Goal: Information Seeking & Learning: Learn about a topic

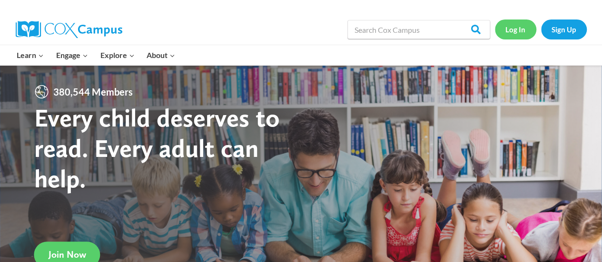
click at [521, 29] on link "Log In" at bounding box center [515, 30] width 41 height 20
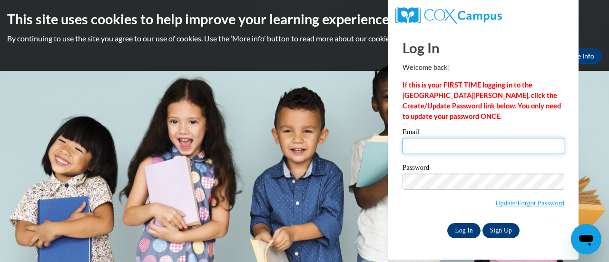
type input "tene.golden@rusd.org"
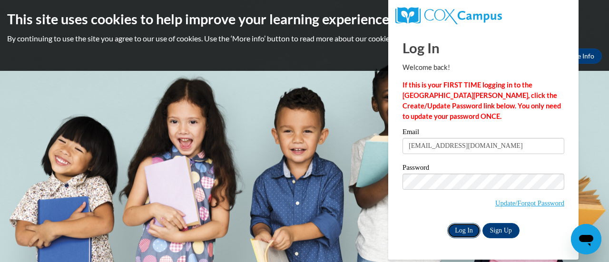
click at [463, 233] on input "Log In" at bounding box center [463, 230] width 33 height 15
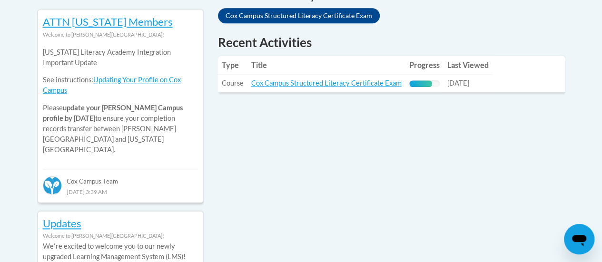
scroll to position [433, 0]
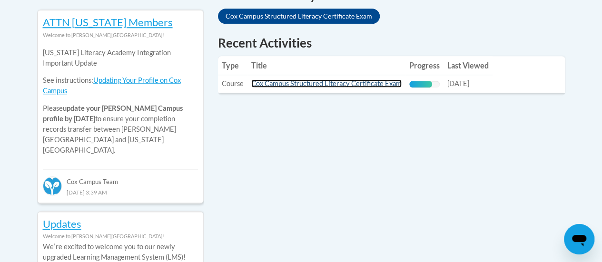
click at [290, 87] on link "Cox Campus Structured Literacy Certificate Exam" at bounding box center [326, 83] width 150 height 8
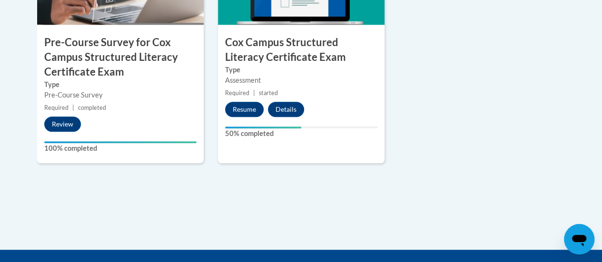
scroll to position [425, 0]
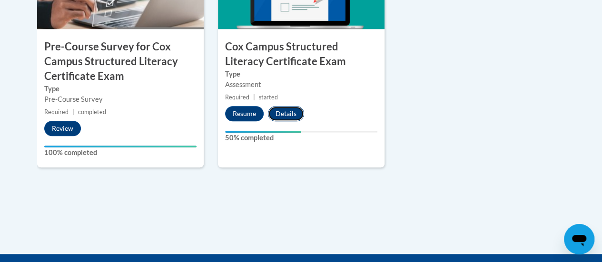
click at [284, 115] on button "Details" at bounding box center [286, 113] width 36 height 15
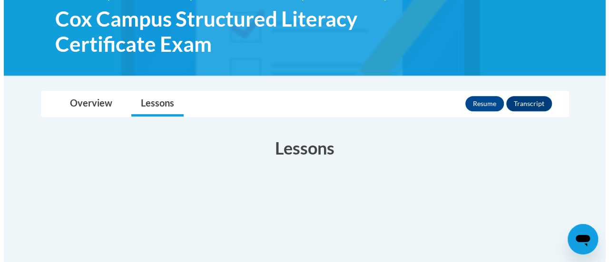
scroll to position [140, 0]
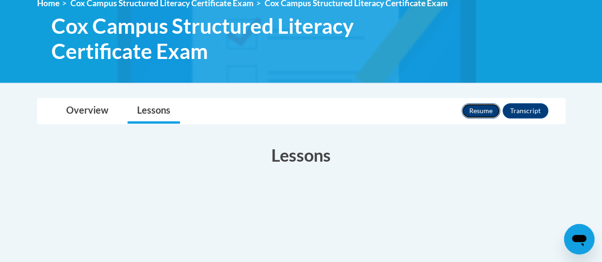
click at [472, 107] on button "Resume" at bounding box center [481, 110] width 39 height 15
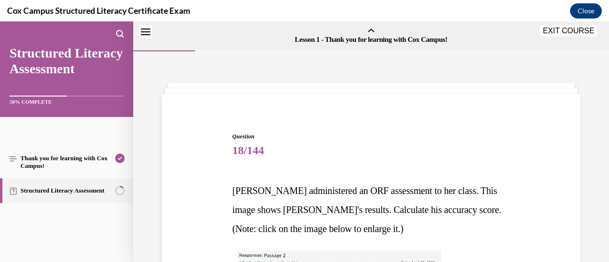
scroll to position [546, 0]
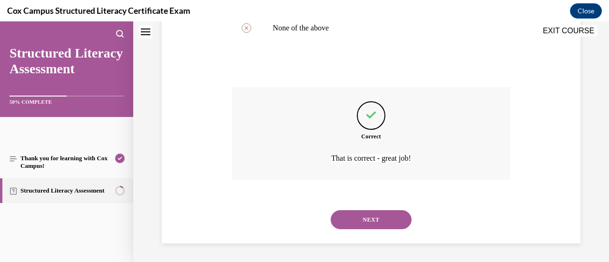
drag, startPoint x: 600, startPoint y: 140, endPoint x: 533, endPoint y: 145, distance: 66.8
click at [144, 34] on icon "Close navigation menu" at bounding box center [146, 32] width 10 height 7
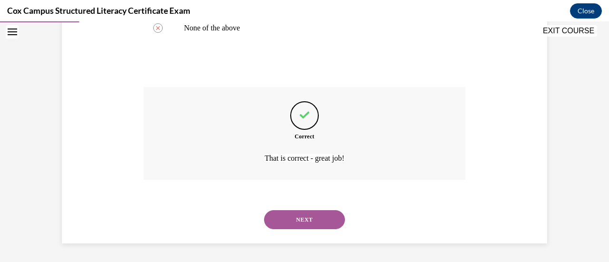
click at [297, 216] on button "NEXT" at bounding box center [304, 219] width 81 height 19
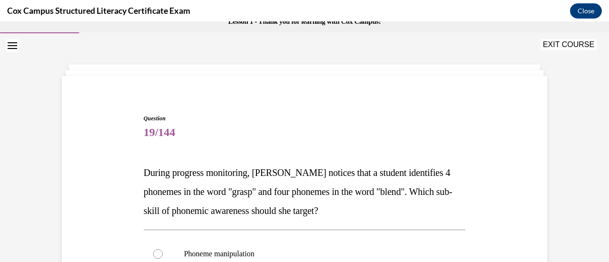
scroll to position [0, 0]
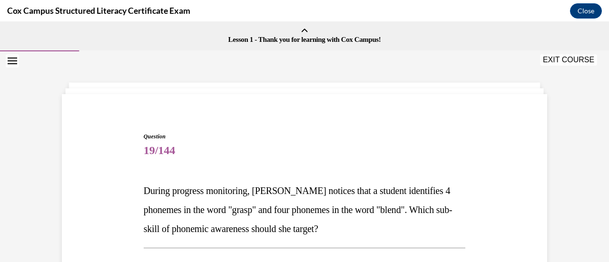
click at [10, 61] on icon "Open navigation menu" at bounding box center [13, 61] width 10 height 7
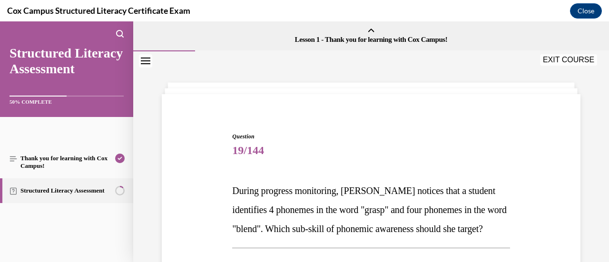
click at [72, 190] on link "Structured Literacy Assessment" at bounding box center [66, 190] width 133 height 25
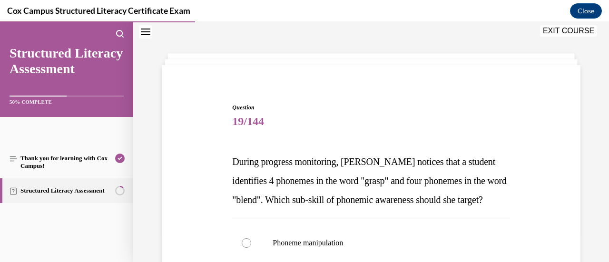
click at [72, 190] on link "Structured Literacy Assessment" at bounding box center [66, 190] width 133 height 25
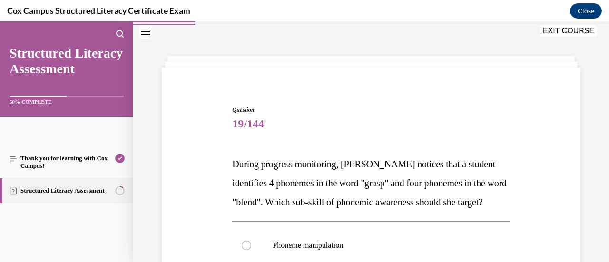
scroll to position [0, 0]
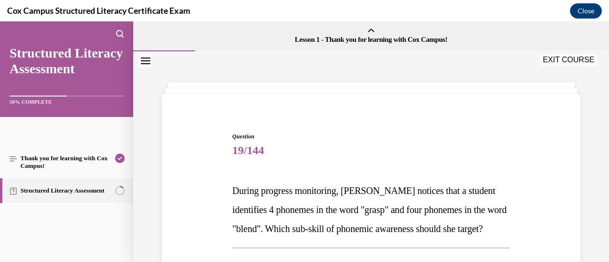
click at [575, 55] on button "EXIT COURSE" at bounding box center [568, 59] width 57 height 11
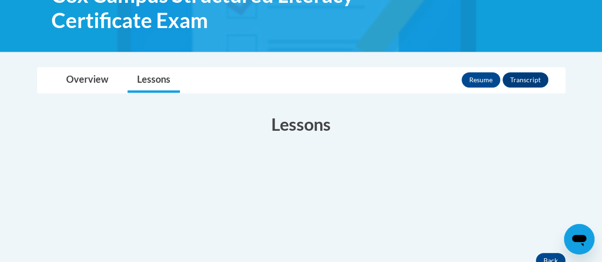
scroll to position [390, 0]
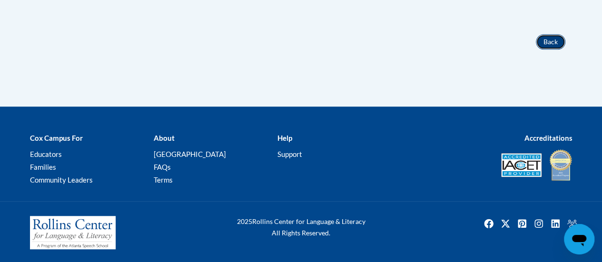
click at [557, 39] on button "Back" at bounding box center [551, 41] width 30 height 15
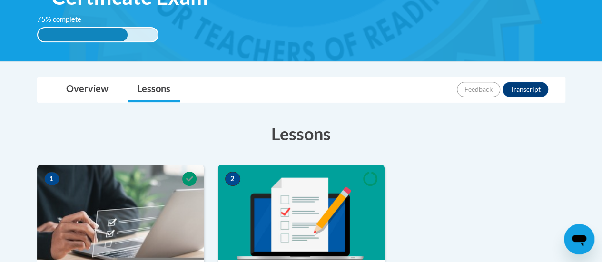
scroll to position [175, 0]
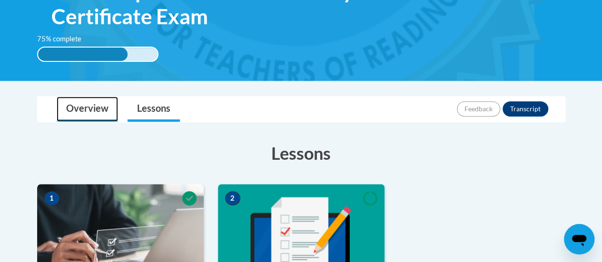
click at [92, 110] on link "Overview" at bounding box center [87, 109] width 61 height 25
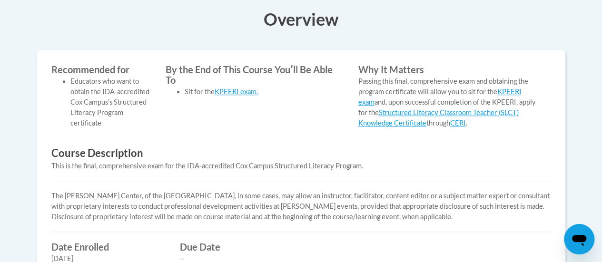
scroll to position [260, 0]
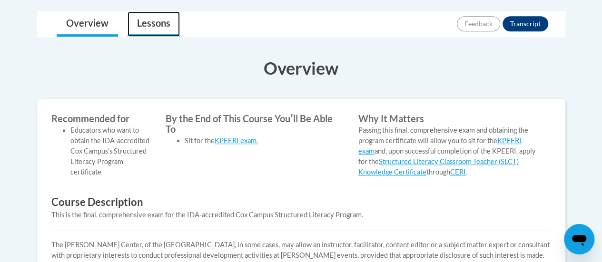
click at [147, 15] on link "Lessons" at bounding box center [154, 23] width 52 height 25
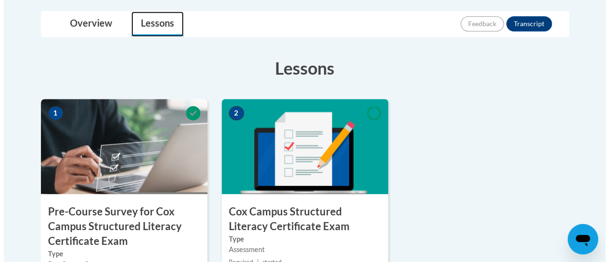
scroll to position [490, 0]
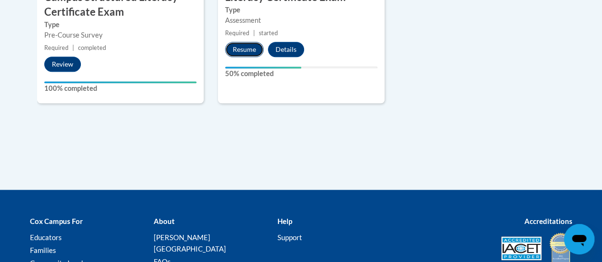
click at [248, 48] on button "Resume" at bounding box center [244, 49] width 39 height 15
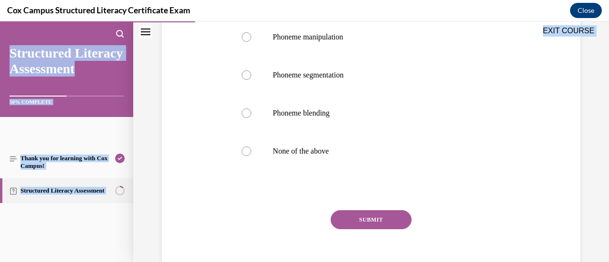
scroll to position [299, 0]
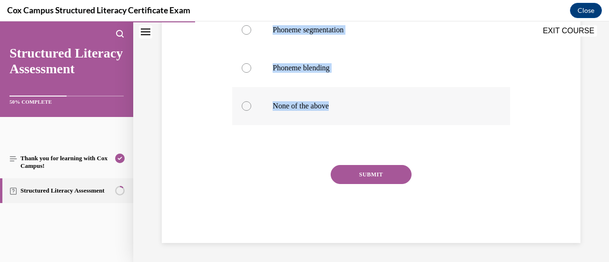
drag, startPoint x: 228, startPoint y: 59, endPoint x: 343, endPoint y: 116, distance: 127.7
click at [343, 116] on div "Question 19/144 During progress monitoring, Mrs. Murillo notices that a student…" at bounding box center [371, 33] width 424 height 420
click at [376, 64] on p "Phoneme blending" at bounding box center [379, 68] width 213 height 10
click at [251, 64] on input "Phoneme blending" at bounding box center [247, 68] width 10 height 10
radio input "true"
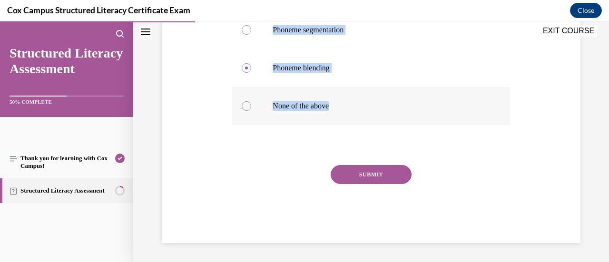
drag, startPoint x: 224, startPoint y: 69, endPoint x: 377, endPoint y: 112, distance: 159.0
click at [377, 112] on div "Question 19/144 During progress monitoring, Mrs. Murillo notices that a student…" at bounding box center [371, 33] width 424 height 420
copy div "During progress monitoring, Mrs. Murillo notices that a student identifies 4 ph…"
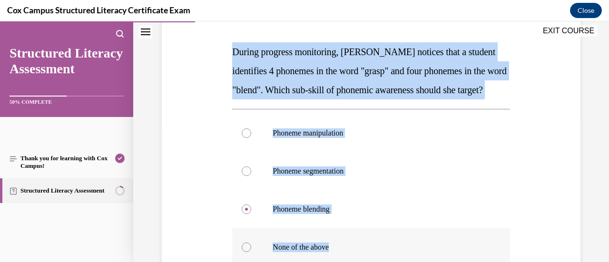
scroll to position [143, 0]
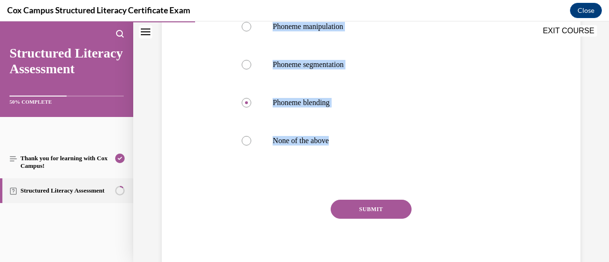
click at [381, 219] on button "SUBMIT" at bounding box center [371, 209] width 81 height 19
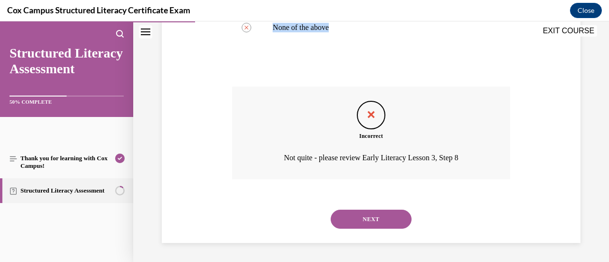
scroll to position [377, 0]
click at [382, 223] on button "NEXT" at bounding box center [371, 219] width 81 height 19
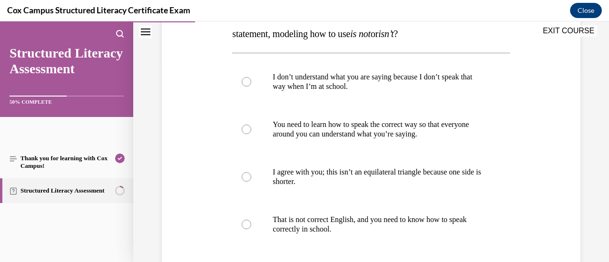
scroll to position [208, 0]
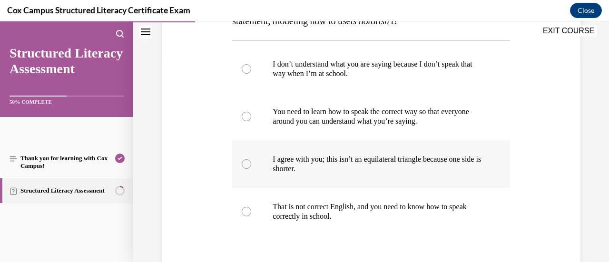
click at [260, 163] on label "I agree with you; this isn’t an equilateral triangle because one side is shorte…" at bounding box center [370, 164] width 277 height 48
click at [251, 163] on input "I agree with you; this isn’t an equilateral triangle because one side is shorte…" at bounding box center [247, 164] width 10 height 10
radio input "true"
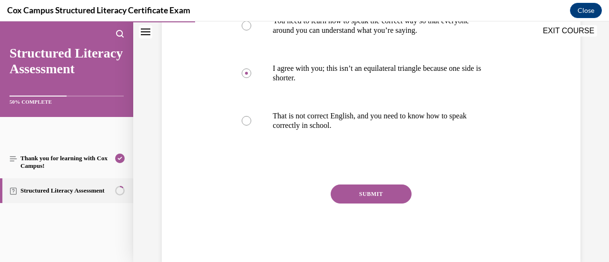
click at [370, 193] on button "SUBMIT" at bounding box center [371, 194] width 81 height 19
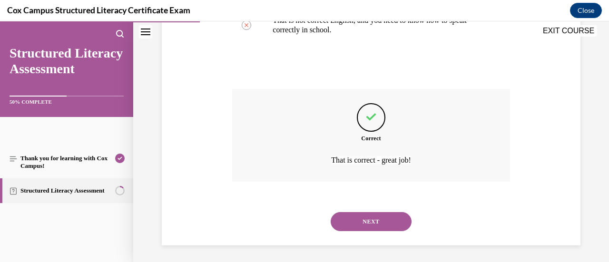
scroll to position [396, 0]
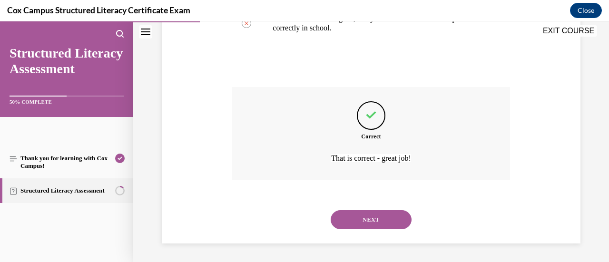
click at [388, 229] on div "NEXT" at bounding box center [370, 220] width 277 height 38
click at [387, 223] on button "NEXT" at bounding box center [371, 219] width 81 height 19
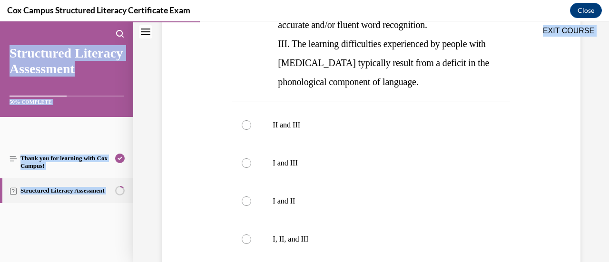
scroll to position [394, 0]
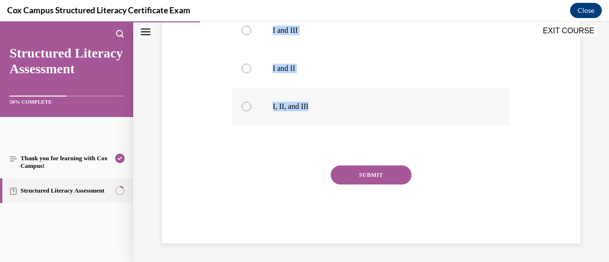
drag, startPoint x: 231, startPoint y: 104, endPoint x: 371, endPoint y: 100, distance: 140.0
copy div "The current IDA definition of dyslexia includes which of the following tenets? …"
click at [376, 92] on label "I, II, and III" at bounding box center [370, 107] width 277 height 38
click at [251, 102] on input "I, II, and III" at bounding box center [247, 107] width 10 height 10
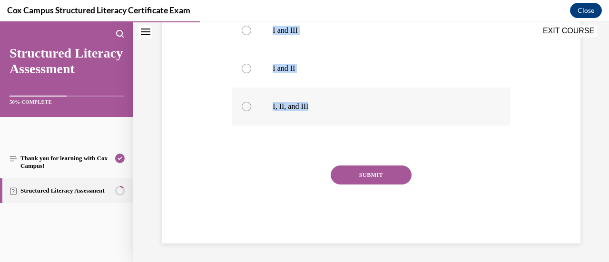
radio input "true"
click at [380, 168] on button "SUBMIT" at bounding box center [371, 175] width 81 height 19
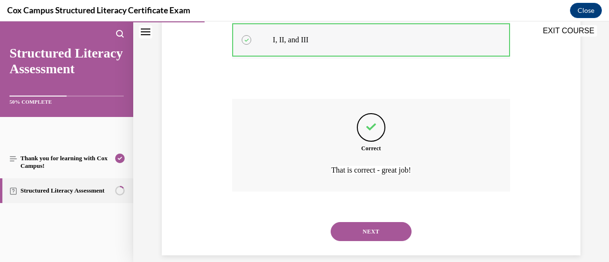
scroll to position [473, 0]
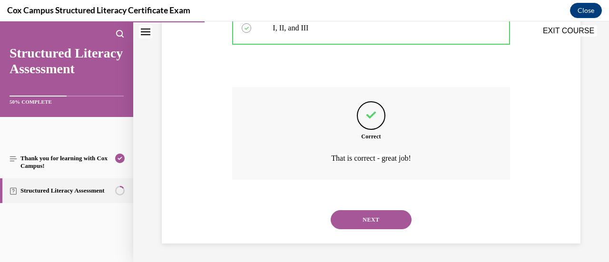
click at [357, 213] on button "NEXT" at bounding box center [371, 219] width 81 height 19
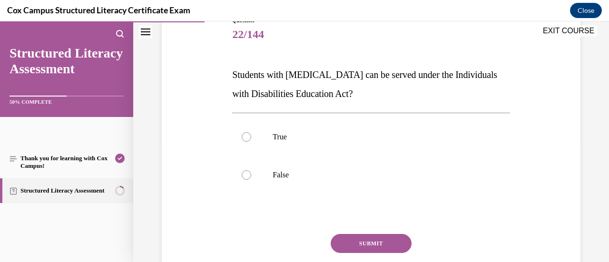
scroll to position [131, 0]
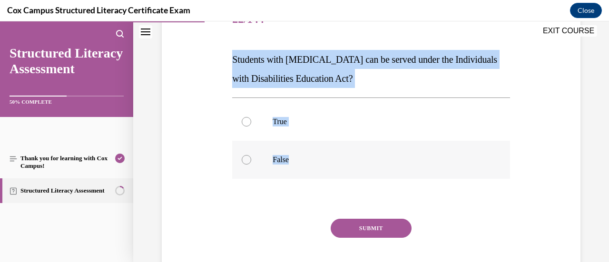
drag, startPoint x: 224, startPoint y: 54, endPoint x: 316, endPoint y: 175, distance: 152.4
click at [316, 175] on div "Question 22/144 Students with dyslexia can be served under the Individuals with…" at bounding box center [371, 134] width 424 height 325
copy div "Students with dyslexia can be served under the Individuals with Disabilities Ed…"
click at [249, 122] on div at bounding box center [247, 122] width 10 height 10
click at [249, 122] on input "True" at bounding box center [247, 122] width 10 height 10
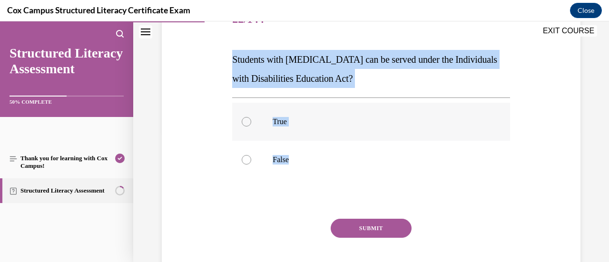
radio input "true"
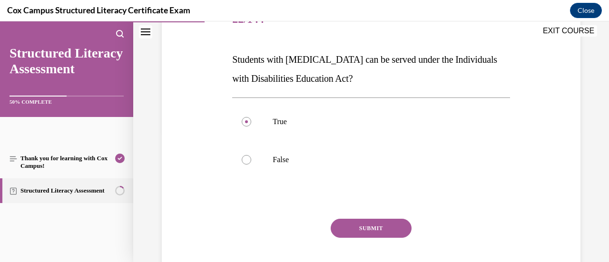
click at [381, 226] on button "SUBMIT" at bounding box center [371, 228] width 81 height 19
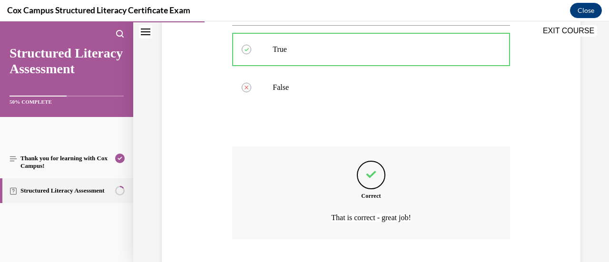
scroll to position [263, 0]
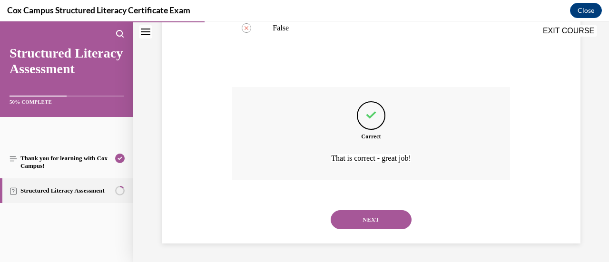
click at [384, 224] on button "NEXT" at bounding box center [371, 219] width 81 height 19
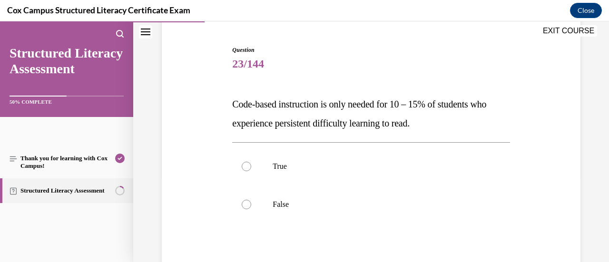
scroll to position [88, 0]
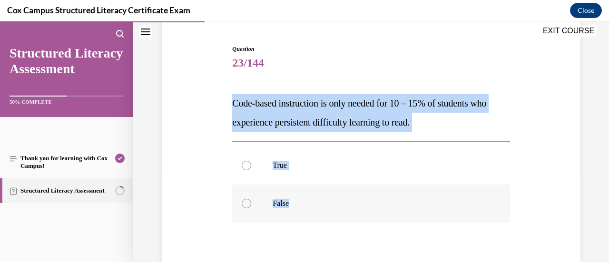
drag, startPoint x: 225, startPoint y: 98, endPoint x: 321, endPoint y: 217, distance: 154.0
click at [321, 217] on div "Question 23/144 Code-based instruction is only needed for 10 – 15% of students …" at bounding box center [371, 178] width 424 height 325
click at [247, 201] on div at bounding box center [247, 204] width 10 height 10
click at [247, 201] on input "False" at bounding box center [247, 204] width 10 height 10
radio input "true"
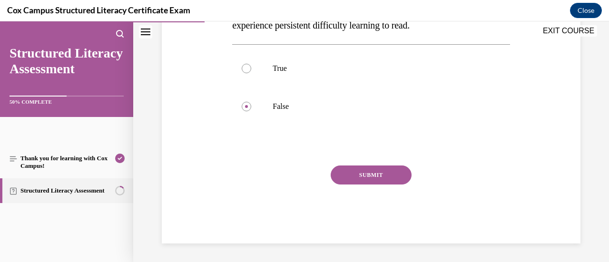
click at [386, 175] on button "SUBMIT" at bounding box center [371, 175] width 81 height 19
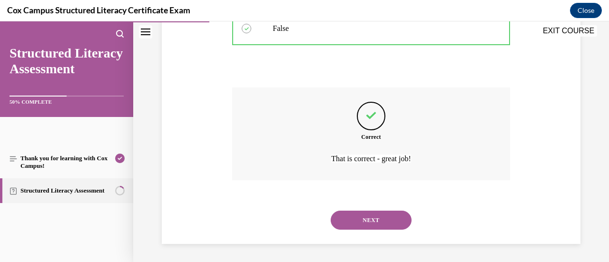
scroll to position [263, 0]
click at [388, 224] on button "NEXT" at bounding box center [371, 219] width 81 height 19
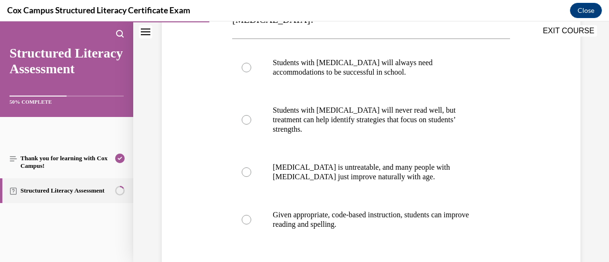
scroll to position [190, 0]
click at [245, 215] on div at bounding box center [247, 220] width 10 height 10
click at [245, 215] on input "Given appropriate, code-based instruction, students can improve reading and spe…" at bounding box center [247, 220] width 10 height 10
radio input "true"
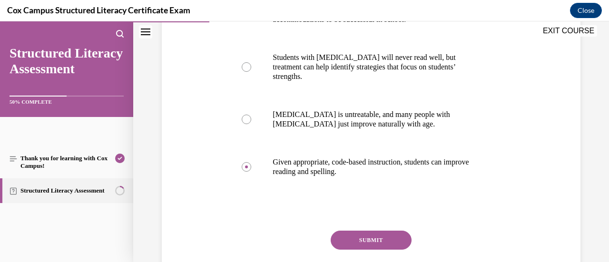
click at [381, 231] on button "SUBMIT" at bounding box center [371, 240] width 81 height 19
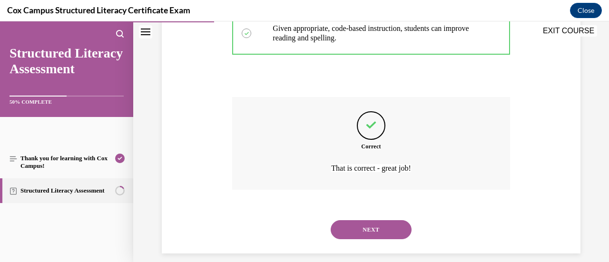
scroll to position [377, 0]
click at [356, 220] on button "NEXT" at bounding box center [371, 229] width 81 height 19
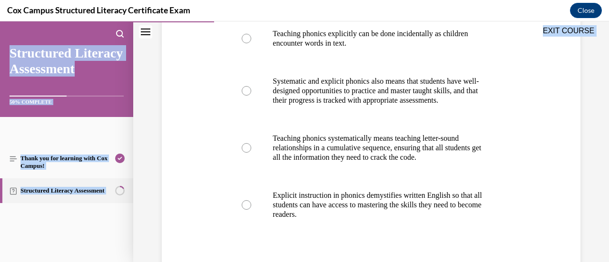
scroll to position [337, 0]
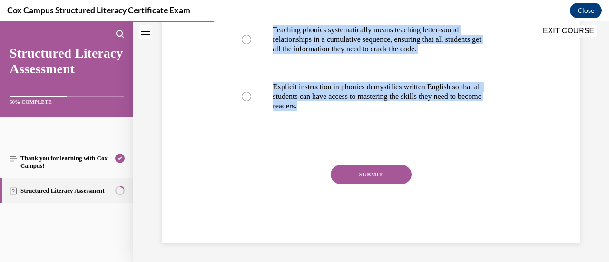
drag, startPoint x: 227, startPoint y: 89, endPoint x: 416, endPoint y: 131, distance: 193.1
click at [416, 131] on div "Question 25/144 Which of the following statements is NOT true about systematic,…" at bounding box center [371, 9] width 424 height 467
copy div "Which of the following statements is NOT true about systematic, explicit phonic…"
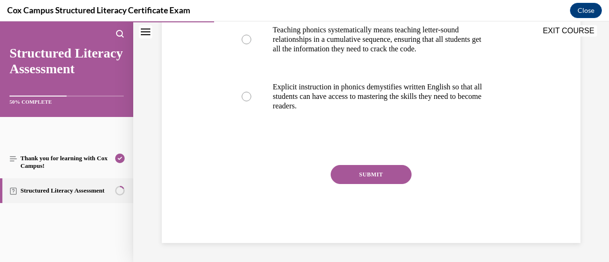
click at [510, 159] on div "Question 25/144 Which of the following statements is NOT true about systematic,…" at bounding box center [371, 9] width 424 height 467
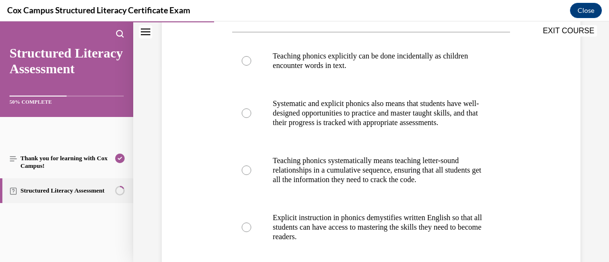
scroll to position [197, 0]
click at [251, 62] on label "Teaching phonics explicitly can be done incidentally as children encounter word…" at bounding box center [370, 61] width 277 height 48
click at [251, 62] on input "Teaching phonics explicitly can be done incidentally as children encounter word…" at bounding box center [247, 61] width 10 height 10
radio input "true"
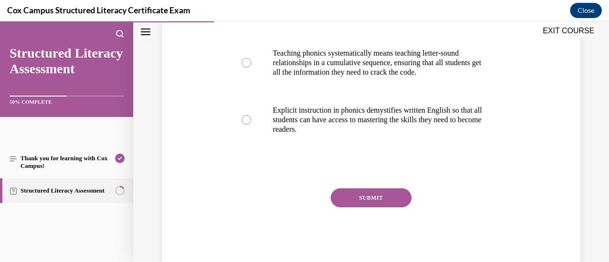
click at [386, 208] on button "SUBMIT" at bounding box center [371, 197] width 81 height 19
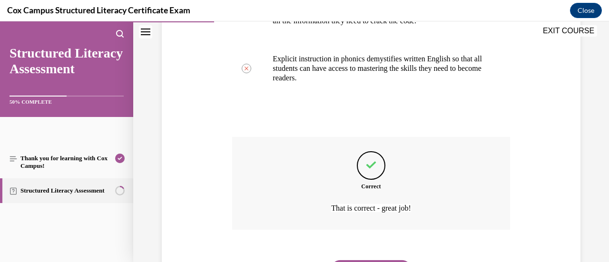
scroll to position [415, 0]
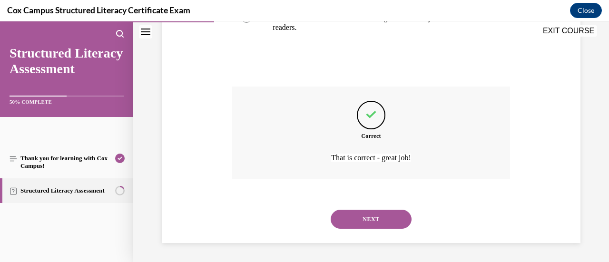
click at [394, 211] on button "NEXT" at bounding box center [371, 219] width 81 height 19
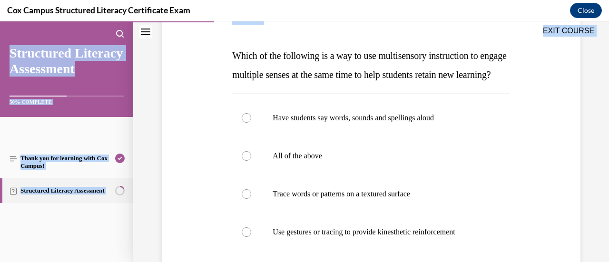
scroll to position [280, 0]
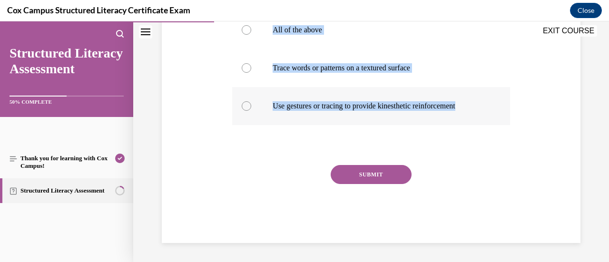
drag, startPoint x: 229, startPoint y: 55, endPoint x: 483, endPoint y: 109, distance: 259.3
click at [483, 109] on div "Question 26/144 Which of the following is a way to use multisensory instruction…" at bounding box center [371, 50] width 282 height 386
copy div "Which of the following is a way to use multisensory instruction to engage multi…"
click at [209, 144] on div "Question 26/144 Which of the following is a way to use multisensory instruction…" at bounding box center [371, 42] width 424 height 401
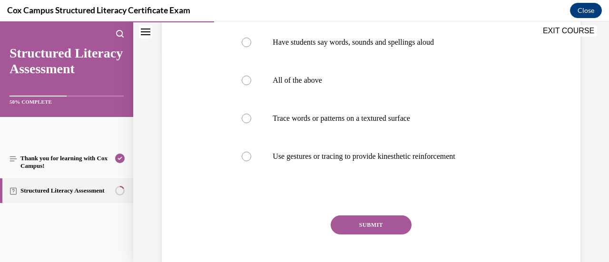
scroll to position [210, 0]
click at [245, 86] on div at bounding box center [247, 81] width 10 height 10
click at [245, 86] on input "All of the above" at bounding box center [247, 81] width 10 height 10
radio input "true"
click at [362, 235] on button "SUBMIT" at bounding box center [371, 225] width 81 height 19
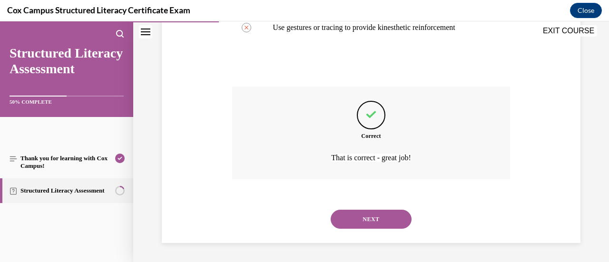
scroll to position [358, 0]
click at [397, 223] on button "NEXT" at bounding box center [371, 219] width 81 height 19
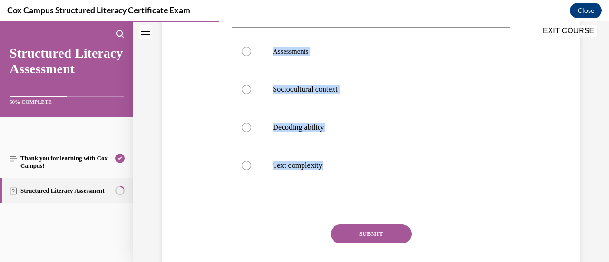
scroll to position [227, 0]
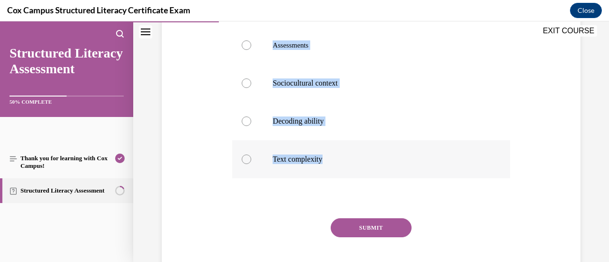
drag, startPoint x: 228, startPoint y: 61, endPoint x: 357, endPoint y: 178, distance: 174.2
click at [357, 178] on div "Question 27/144 The RAND reading study outlines three major factors that influe…" at bounding box center [371, 87] width 424 height 420
copy div "The RAND reading study outlines three major factors that influence reading comp…"
click at [407, 102] on label "Sociocultural context" at bounding box center [370, 83] width 277 height 38
click at [251, 88] on input "Sociocultural context" at bounding box center [247, 84] width 10 height 10
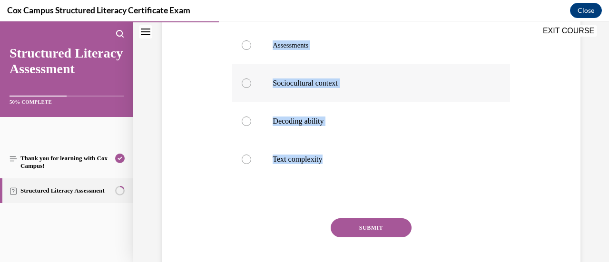
radio input "true"
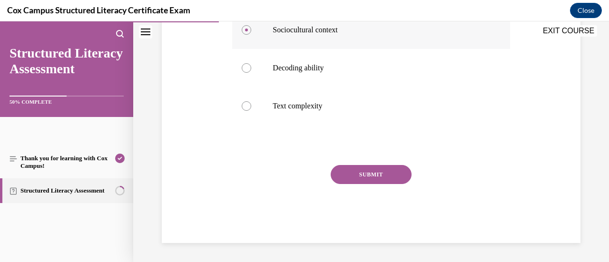
scroll to position [299, 0]
click at [390, 174] on button "SUBMIT" at bounding box center [371, 174] width 81 height 19
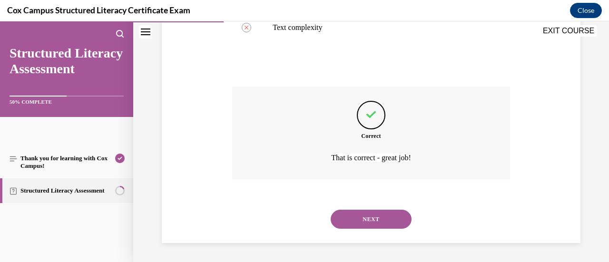
scroll to position [377, 0]
click at [385, 220] on button "NEXT" at bounding box center [371, 219] width 81 height 19
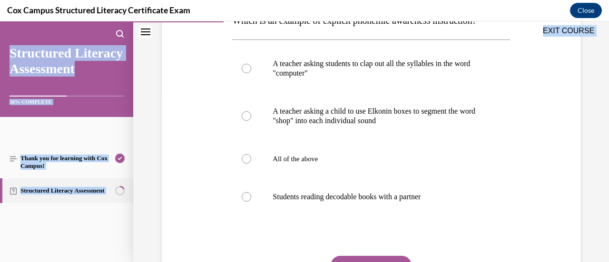
scroll to position [261, 0]
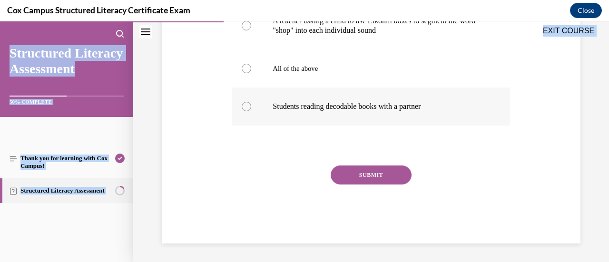
drag, startPoint x: 231, startPoint y: 70, endPoint x: 445, endPoint y: 110, distance: 217.0
click at [445, 110] on div "Question 28/144 Which is an example of explicit phonemic awareness instruction?…" at bounding box center [370, 57] width 277 height 372
click at [389, 69] on p "All of the above" at bounding box center [379, 69] width 213 height 10
click at [251, 69] on input "All of the above" at bounding box center [247, 69] width 10 height 10
radio input "true"
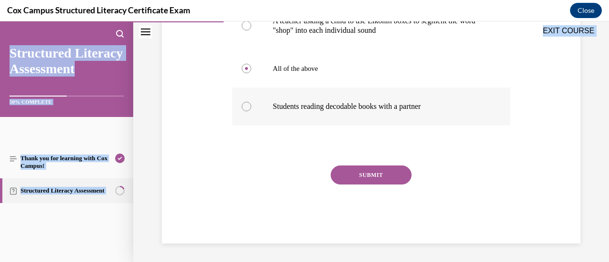
drag, startPoint x: 231, startPoint y: 129, endPoint x: 457, endPoint y: 110, distance: 226.9
click at [457, 110] on div "Question 28/144 Which is an example of explicit phonemic awareness instruction?…" at bounding box center [370, 57] width 277 height 372
copy div "Which is an example of explicit phonemic awareness instruction?  A teacher aski…"
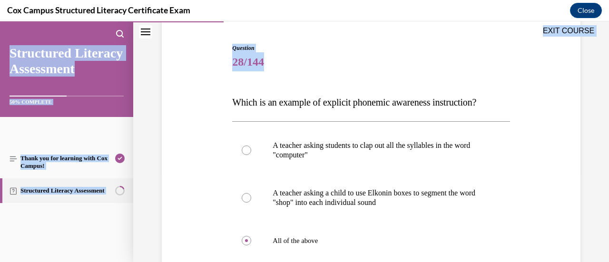
scroll to position [89, 0]
click at [518, 217] on div "Question 28/144 Which is an example of explicit phonemic awareness instruction?…" at bounding box center [371, 215] width 424 height 401
click at [249, 198] on div at bounding box center [247, 198] width 10 height 10
click at [249, 198] on input "A teacher asking a child to use Elkonin boxes to segment the word "shop" into e…" at bounding box center [247, 198] width 10 height 10
radio input "true"
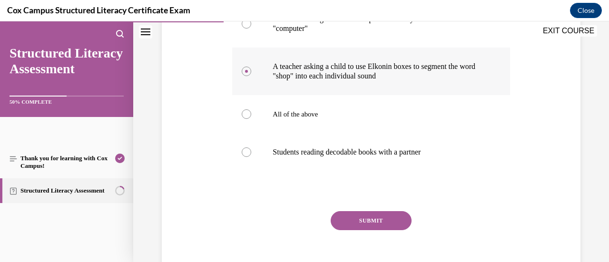
scroll to position [239, 0]
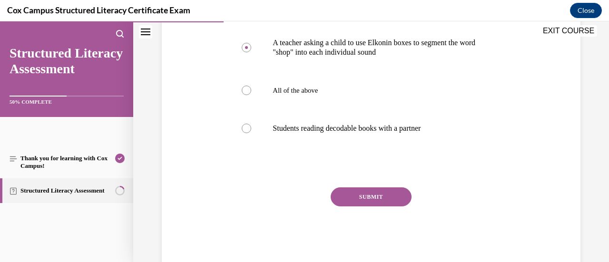
click at [392, 196] on button "SUBMIT" at bounding box center [371, 197] width 81 height 19
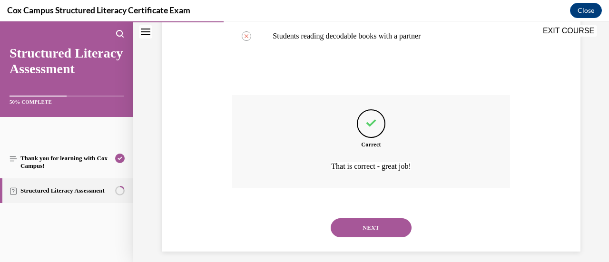
scroll to position [339, 0]
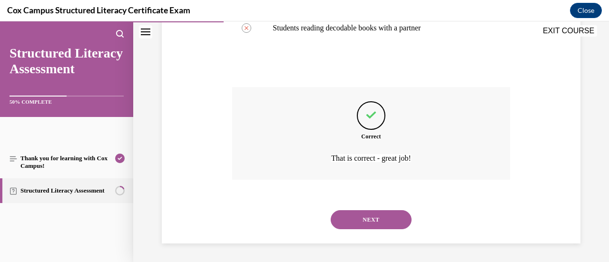
click at [388, 217] on button "NEXT" at bounding box center [371, 219] width 81 height 19
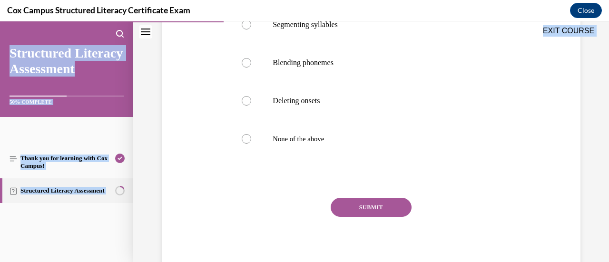
scroll to position [261, 0]
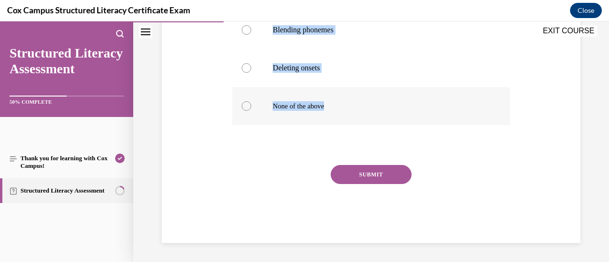
drag, startPoint x: 232, startPoint y: 69, endPoint x: 364, endPoint y: 106, distance: 137.0
click at [364, 106] on div "Question 29/144 Which of the following is NOT an example of phonological sensit…" at bounding box center [370, 66] width 277 height 353
copy div "Which of the following is NOT an example of phonological sensitivity?  Segmenti…"
click at [244, 106] on div at bounding box center [247, 106] width 10 height 10
click at [244, 106] on input "None of the above" at bounding box center [247, 106] width 10 height 10
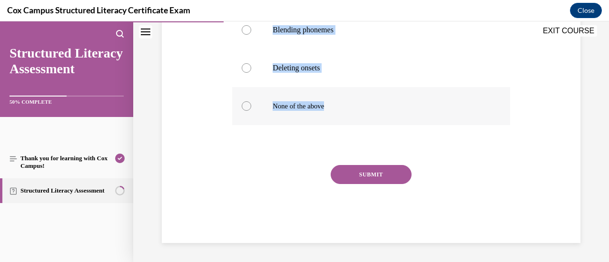
radio input "true"
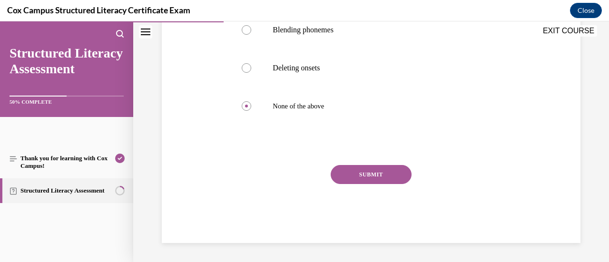
click at [366, 171] on button "SUBMIT" at bounding box center [371, 174] width 81 height 19
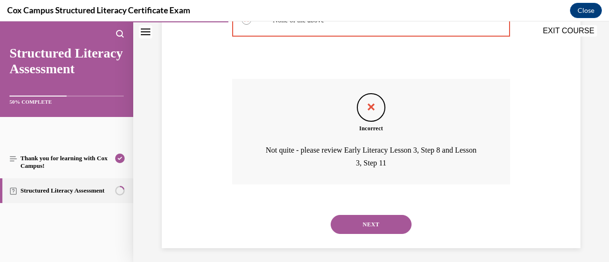
scroll to position [352, 0]
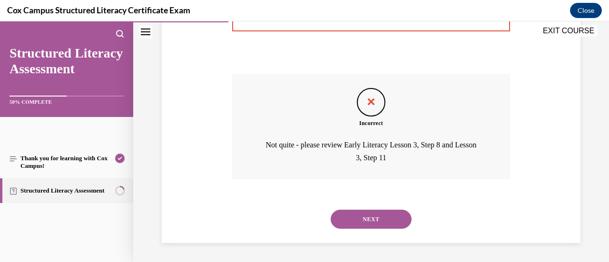
click at [379, 222] on button "NEXT" at bounding box center [371, 219] width 81 height 19
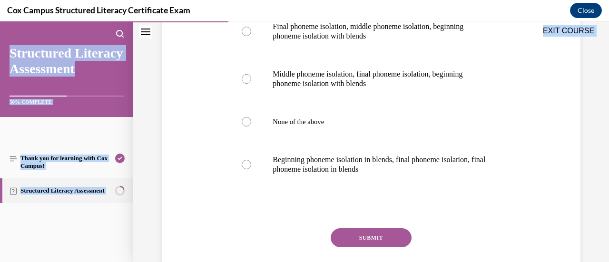
scroll to position [308, 0]
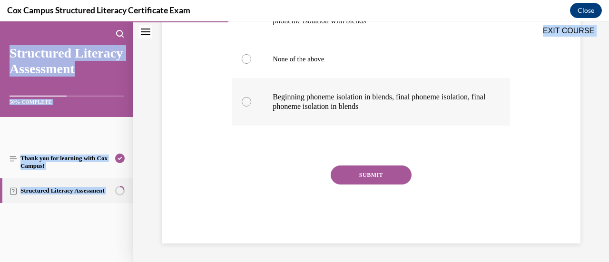
drag, startPoint x: 232, startPoint y: 88, endPoint x: 464, endPoint y: 106, distance: 232.0
click at [464, 106] on div "Question 30/144 A child in your class is able to isolate the beginning phoneme …" at bounding box center [370, 34] width 277 height 420
copy div "A child in your class is able to isolate the beginning phoneme in a word. Which…"
click at [482, 125] on label "Beginning phoneme isolation in blends, final phoneme isolation, final phoneme i…" at bounding box center [370, 102] width 277 height 48
click at [251, 107] on input "Beginning phoneme isolation in blends, final phoneme isolation, final phoneme i…" at bounding box center [247, 102] width 10 height 10
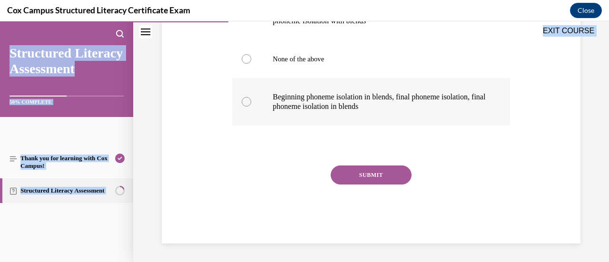
radio input "true"
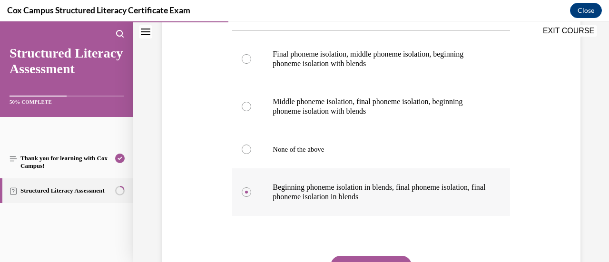
scroll to position [218, 0]
click at [350, 257] on button "SUBMIT" at bounding box center [371, 265] width 81 height 19
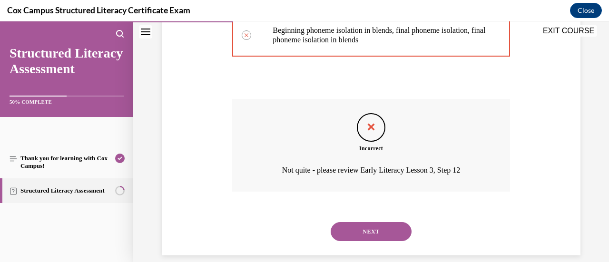
scroll to position [381, 0]
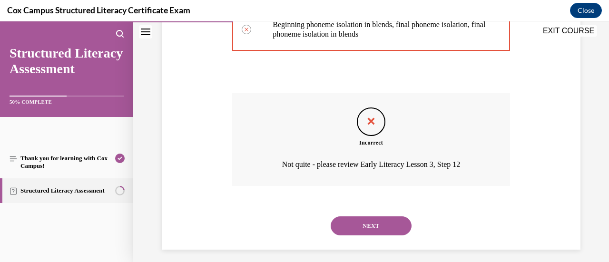
click at [400, 226] on button "NEXT" at bounding box center [371, 226] width 81 height 19
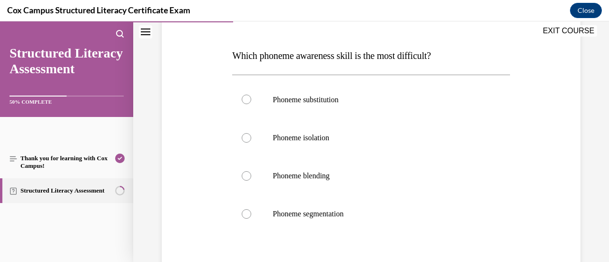
scroll to position [136, 0]
click at [251, 98] on label "Phoneme substitution" at bounding box center [370, 98] width 277 height 39
click at [251, 98] on input "Phoneme substitution" at bounding box center [247, 99] width 10 height 10
radio input "true"
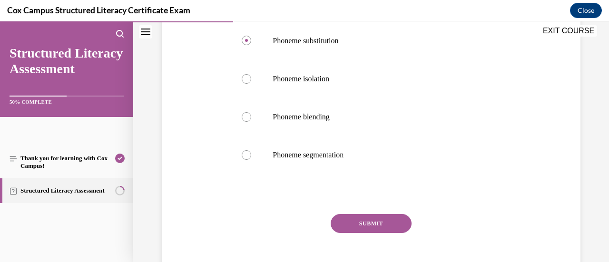
scroll to position [196, 0]
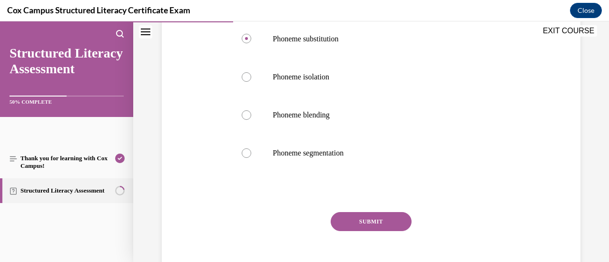
click at [377, 215] on button "SUBMIT" at bounding box center [371, 221] width 81 height 19
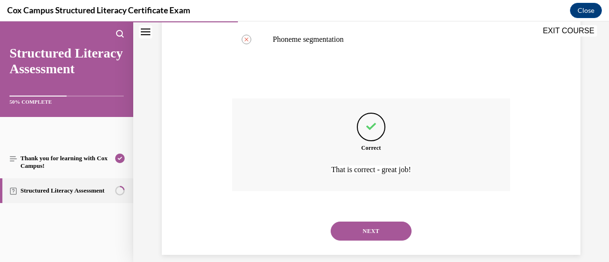
scroll to position [321, 0]
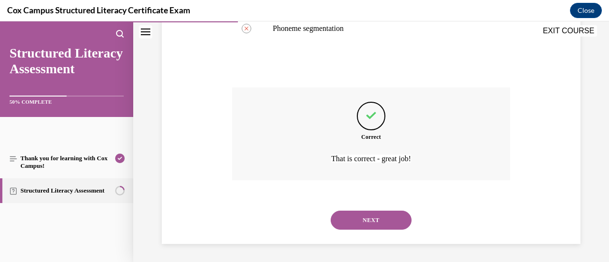
click at [390, 226] on button "NEXT" at bounding box center [371, 220] width 81 height 19
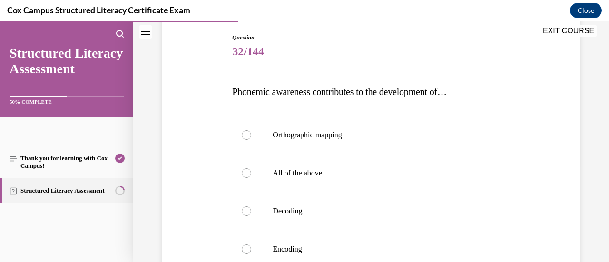
scroll to position [100, 0]
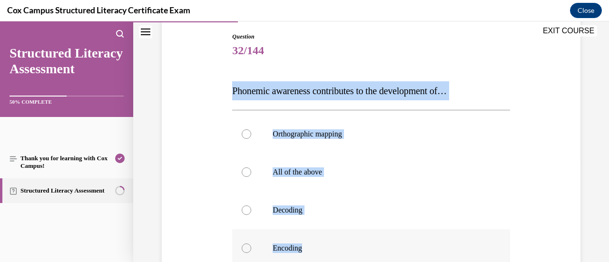
drag, startPoint x: 232, startPoint y: 88, endPoint x: 309, endPoint y: 250, distance: 180.1
click at [309, 250] on div "Question 32/144 Phonemic awareness contributes to the development of…  Orthogra…" at bounding box center [370, 208] width 277 height 353
copy div "Phonemic awareness contributes to the development of…  Orthographic mapping All…"
click at [245, 168] on div at bounding box center [247, 173] width 10 height 10
click at [245, 168] on input "All of the above" at bounding box center [247, 173] width 10 height 10
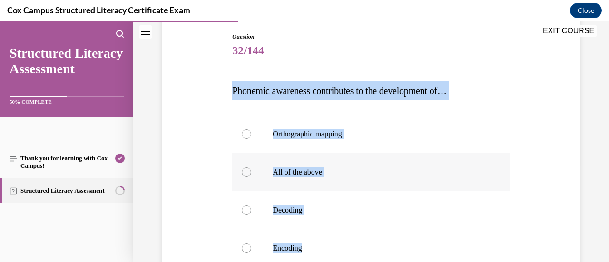
radio input "true"
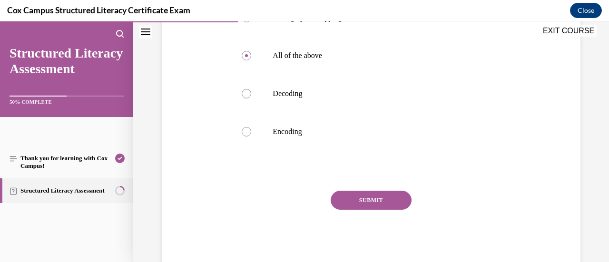
scroll to position [224, 0]
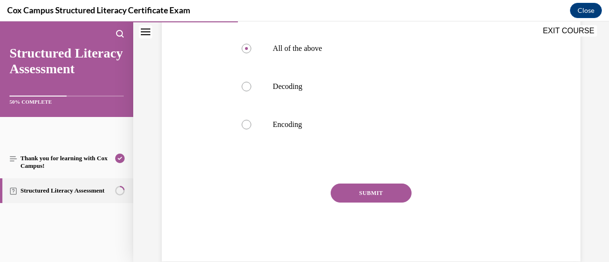
click at [393, 193] on button "SUBMIT" at bounding box center [371, 193] width 81 height 19
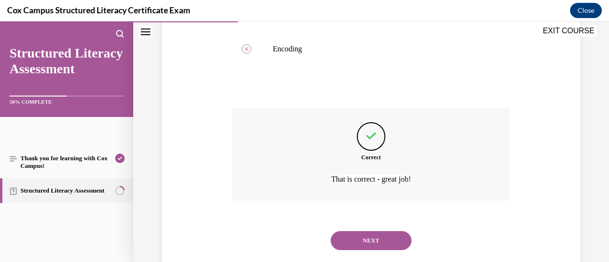
scroll to position [320, 0]
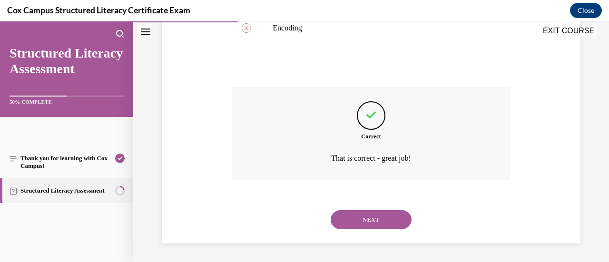
click at [393, 220] on button "NEXT" at bounding box center [371, 219] width 81 height 19
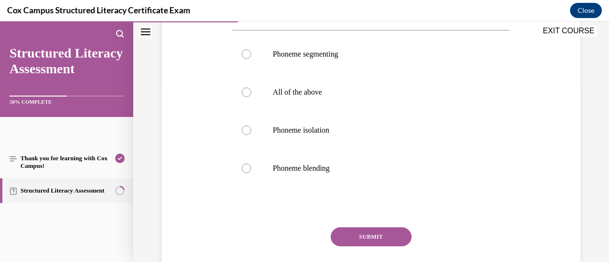
scroll to position [179, 0]
click at [254, 89] on label "All of the above" at bounding box center [370, 93] width 277 height 38
click at [251, 89] on input "All of the above" at bounding box center [247, 94] width 10 height 10
radio input "true"
click at [396, 240] on button "SUBMIT" at bounding box center [371, 237] width 81 height 19
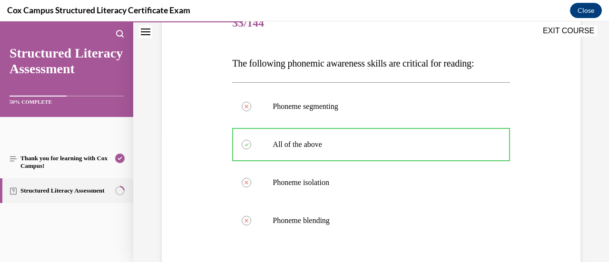
scroll to position [320, 0]
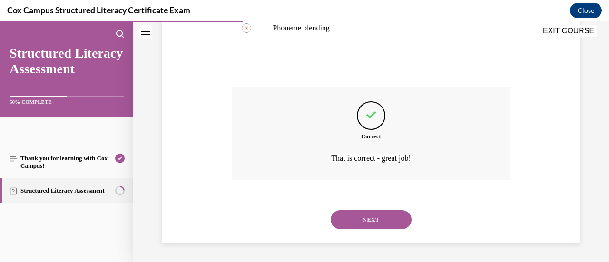
click at [378, 217] on button "NEXT" at bounding box center [371, 219] width 81 height 19
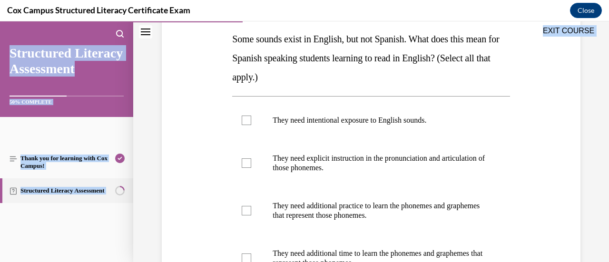
scroll to position [308, 0]
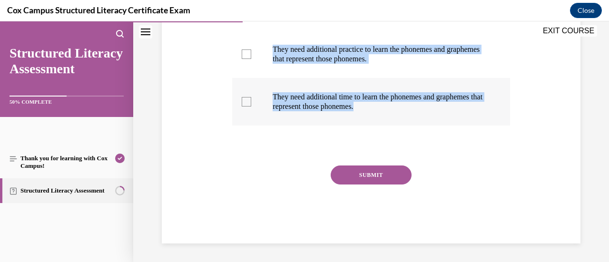
drag, startPoint x: 231, startPoint y: 97, endPoint x: 429, endPoint y: 115, distance: 198.3
click at [429, 115] on div "Question 34/144 Some sounds exist in English, but not Spanish. What does this m…" at bounding box center [370, 34] width 277 height 420
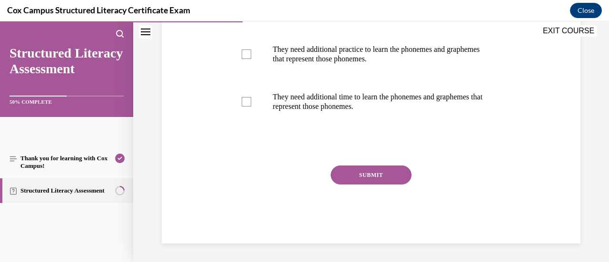
click at [503, 180] on div "SUBMIT" at bounding box center [370, 190] width 277 height 48
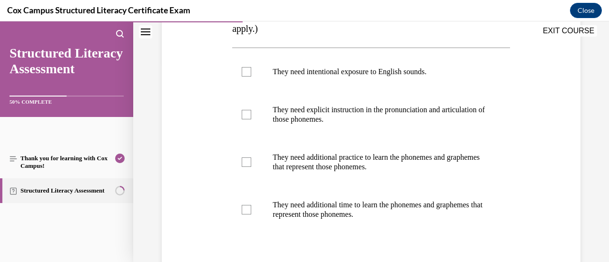
scroll to position [189, 0]
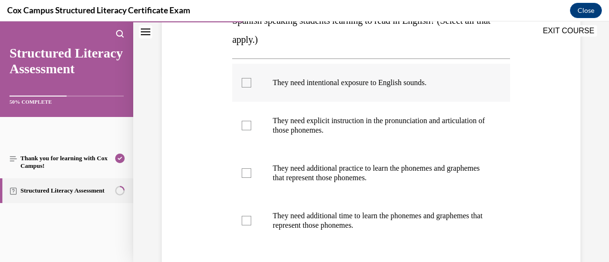
click at [247, 83] on div at bounding box center [247, 83] width 10 height 10
click at [247, 83] on input "They need intentional exposure to English sounds." at bounding box center [247, 83] width 10 height 10
checkbox input "true"
click at [250, 121] on label "They need explicit instruction in the pronunciation and articulation of those p…" at bounding box center [370, 126] width 277 height 48
click at [250, 121] on input "They need explicit instruction in the pronunciation and articulation of those p…" at bounding box center [247, 126] width 10 height 10
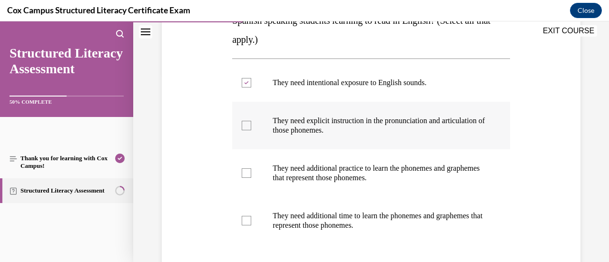
checkbox input "true"
click at [249, 172] on div at bounding box center [247, 173] width 10 height 10
click at [249, 172] on input "They need additional practice to learn the phonemes and graphemes that represen…" at bounding box center [247, 173] width 10 height 10
checkbox input "true"
click at [246, 218] on div at bounding box center [247, 221] width 10 height 10
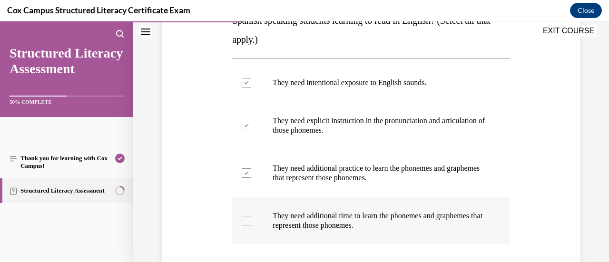
click at [246, 218] on input "They need additional time to learn the phonemes and graphemes that represent th…" at bounding box center [247, 221] width 10 height 10
checkbox input "true"
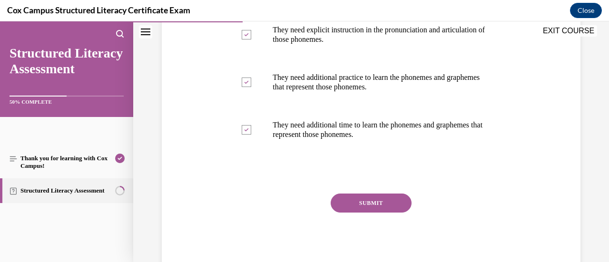
scroll to position [287, 0]
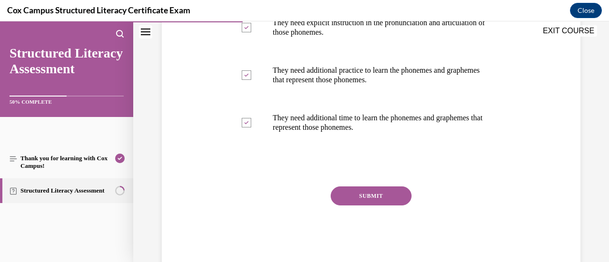
click at [387, 194] on button "SUBMIT" at bounding box center [371, 196] width 81 height 19
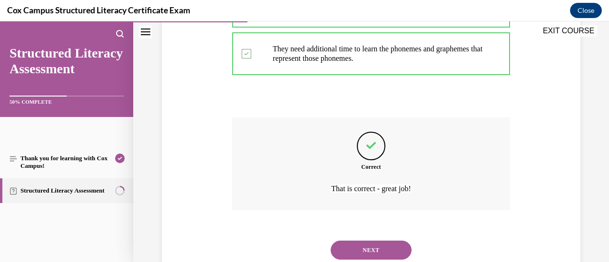
scroll to position [387, 0]
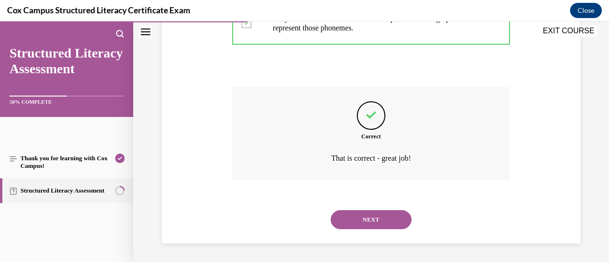
click at [398, 226] on button "NEXT" at bounding box center [371, 219] width 81 height 19
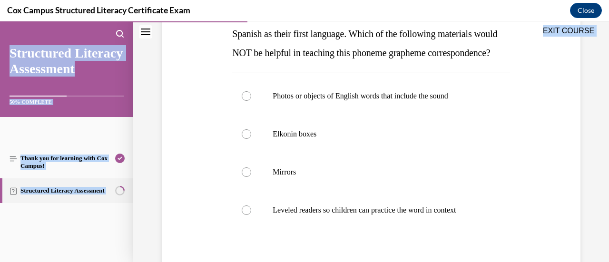
scroll to position [276, 0]
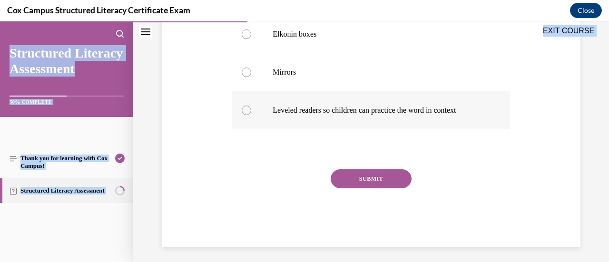
drag, startPoint x: 231, startPoint y: 82, endPoint x: 499, endPoint y: 129, distance: 272.1
click at [499, 129] on div "Question 35/144 You are planning a lesson on the diphthong /oi/. Six students s…" at bounding box center [370, 51] width 277 height 391
click at [403, 83] on label "Mirrors" at bounding box center [370, 72] width 277 height 38
click at [251, 77] on input "Mirrors" at bounding box center [247, 73] width 10 height 10
radio input "true"
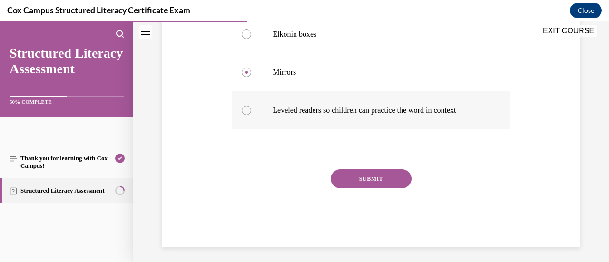
click at [247, 115] on div at bounding box center [247, 111] width 10 height 10
click at [247, 115] on input "Leveled readers so children can practice the word in context" at bounding box center [247, 111] width 10 height 10
radio input "true"
drag, startPoint x: 353, startPoint y: 189, endPoint x: 352, endPoint y: 184, distance: 5.0
click at [352, 184] on div "Question 35/144 You are planning a lesson on the diphthong /oi/. Six students s…" at bounding box center [370, 51] width 277 height 391
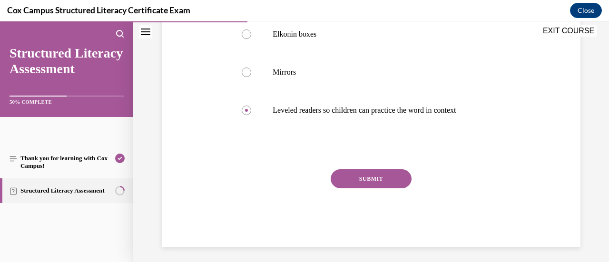
click at [353, 188] on button "SUBMIT" at bounding box center [371, 178] width 81 height 19
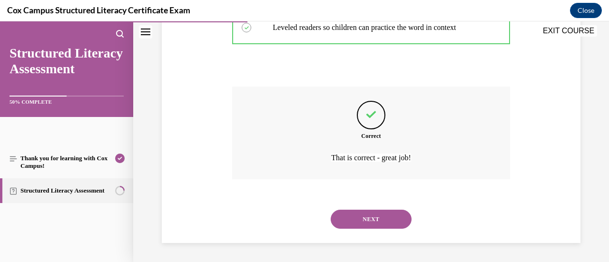
scroll to position [377, 0]
click at [354, 219] on button "NEXT" at bounding box center [371, 219] width 81 height 19
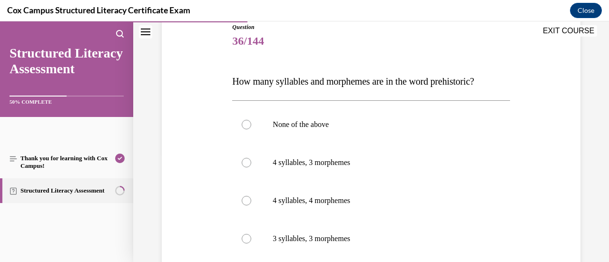
scroll to position [112, 0]
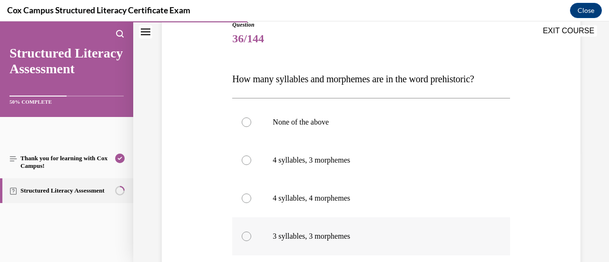
drag, startPoint x: 226, startPoint y: 79, endPoint x: 399, endPoint y: 253, distance: 245.7
click at [399, 253] on div "Question 36/144 How many syllables and morphemes are in the word prehistoric?  …" at bounding box center [371, 183] width 424 height 382
click at [240, 159] on label "4 syllables, 3 morphemes" at bounding box center [370, 160] width 277 height 38
click at [242, 159] on input "4 syllables, 3 morphemes" at bounding box center [247, 161] width 10 height 10
radio input "true"
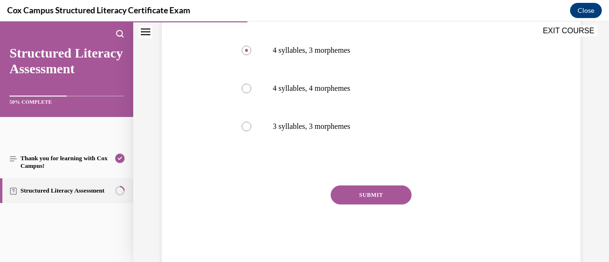
click at [491, 161] on div at bounding box center [370, 165] width 277 height 11
click at [387, 193] on button "SUBMIT" at bounding box center [371, 195] width 81 height 19
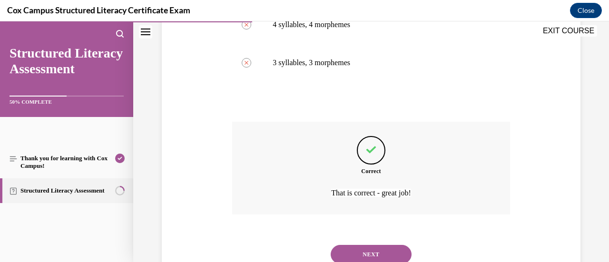
scroll to position [320, 0]
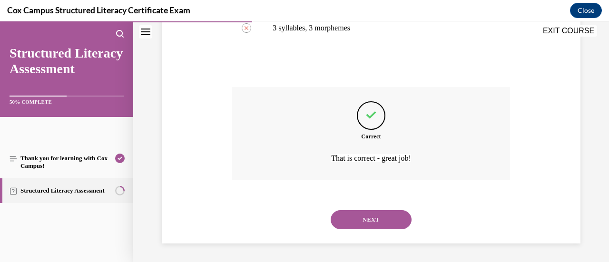
click at [390, 221] on button "NEXT" at bounding box center [371, 219] width 81 height 19
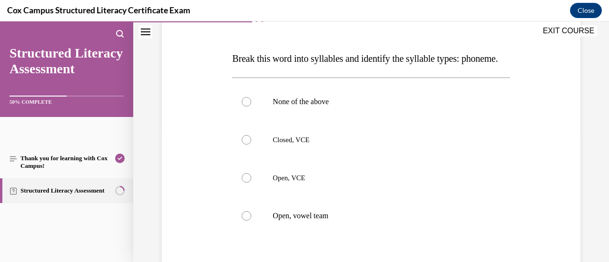
scroll to position [133, 0]
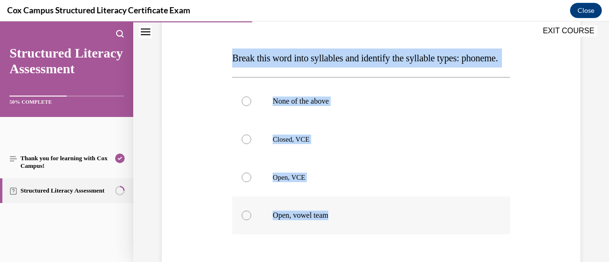
drag, startPoint x: 229, startPoint y: 56, endPoint x: 333, endPoint y: 239, distance: 211.2
click at [333, 239] on div "Question 37/144 Break this word into syllables and identify the syllable types:…" at bounding box center [371, 168] width 282 height 367
click at [381, 144] on p "Closed, VCE" at bounding box center [379, 140] width 213 height 10
click at [251, 144] on input "Closed, VCE" at bounding box center [247, 140] width 10 height 10
radio input "true"
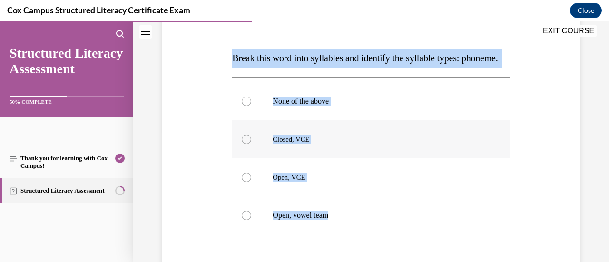
click at [381, 144] on p "Closed, VCE" at bounding box center [379, 140] width 213 height 10
click at [251, 144] on input "Closed, VCE" at bounding box center [247, 140] width 10 height 10
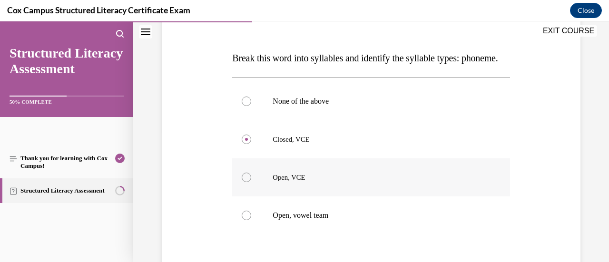
click at [247, 182] on div at bounding box center [247, 178] width 10 height 10
click at [247, 182] on input "Open, VCE" at bounding box center [247, 178] width 10 height 10
radio input "true"
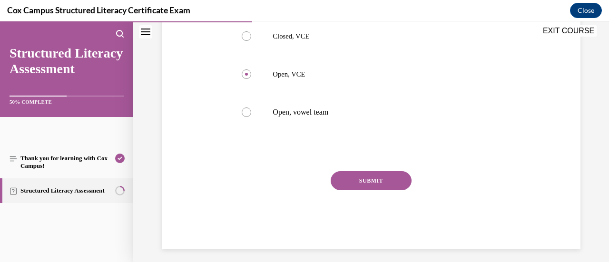
scroll to position [247, 0]
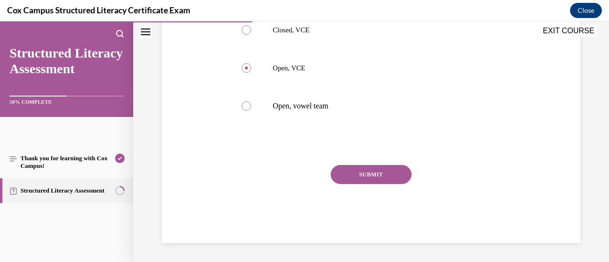
click at [393, 184] on button "SUBMIT" at bounding box center [371, 174] width 81 height 19
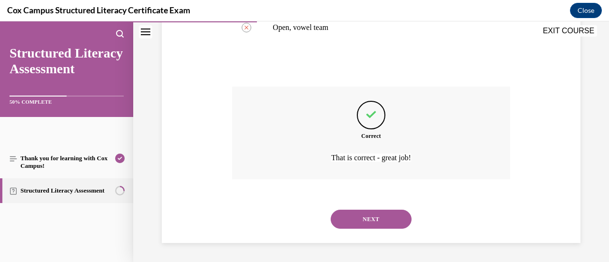
scroll to position [339, 0]
click at [366, 224] on button "NEXT" at bounding box center [371, 219] width 81 height 19
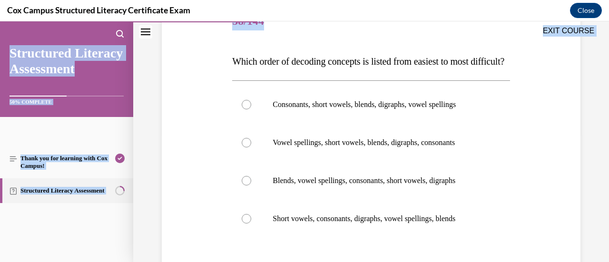
scroll to position [261, 0]
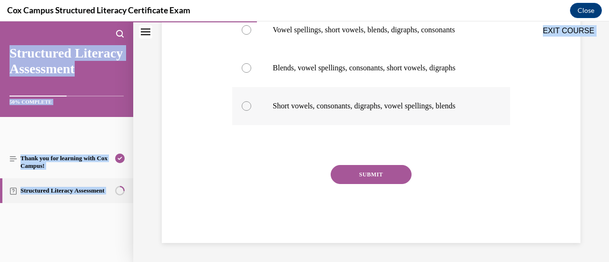
drag, startPoint x: 229, startPoint y: 60, endPoint x: 496, endPoint y: 98, distance: 269.6
click at [496, 98] on div "Question 38/144 Which order of decoding concepts is listed from easiest to most…" at bounding box center [371, 59] width 282 height 367
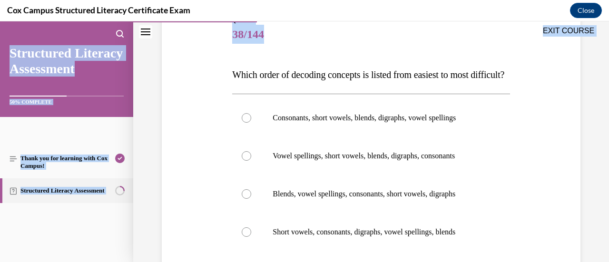
scroll to position [117, 0]
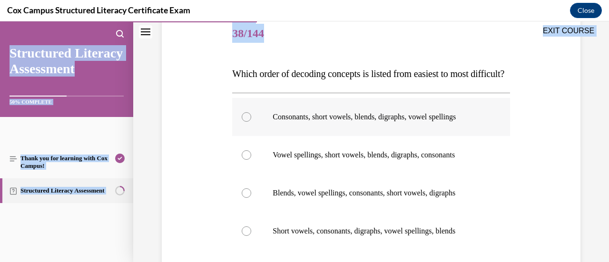
click at [244, 122] on div at bounding box center [247, 117] width 10 height 10
click at [244, 122] on input "Consonants, short vowels, blends, digraphs, vowel spellings" at bounding box center [247, 117] width 10 height 10
radio input "true"
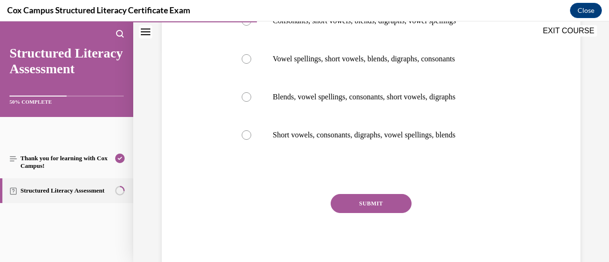
scroll to position [216, 0]
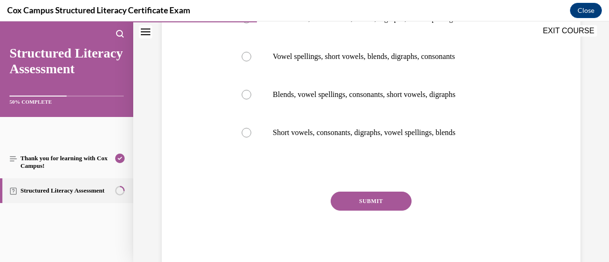
click at [356, 211] on button "SUBMIT" at bounding box center [371, 201] width 81 height 19
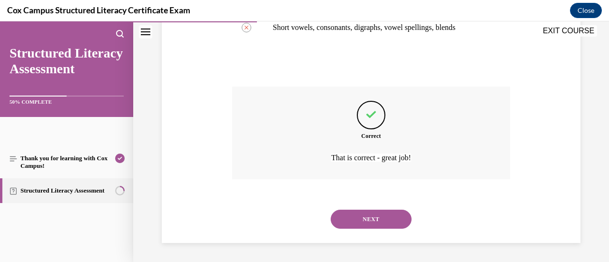
scroll to position [339, 0]
click at [391, 225] on button "NEXT" at bounding box center [371, 219] width 81 height 19
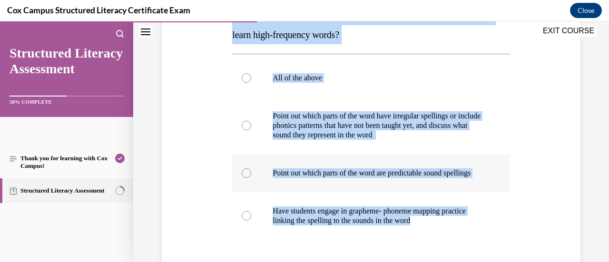
scroll to position [180, 0]
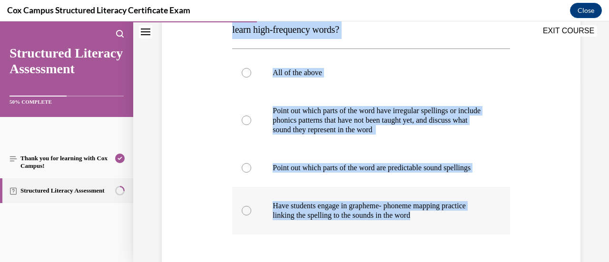
drag, startPoint x: 231, startPoint y: 79, endPoint x: 453, endPoint y: 230, distance: 268.5
click at [453, 230] on div "Question 39/144 Which of these instructional practices IS effective for helping…" at bounding box center [370, 152] width 277 height 401
click at [248, 70] on div at bounding box center [247, 73] width 10 height 10
click at [248, 70] on input "All of the above" at bounding box center [247, 73] width 10 height 10
radio input "true"
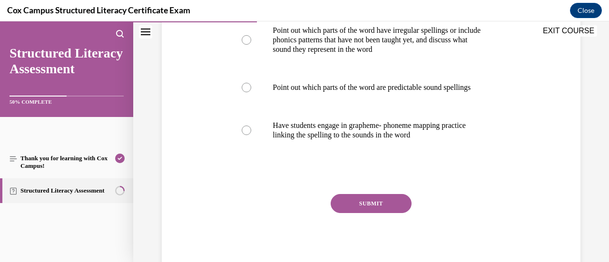
scroll to position [273, 0]
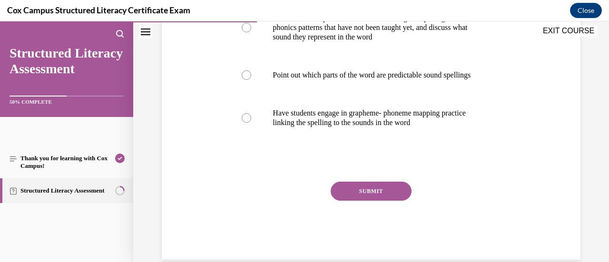
click at [398, 198] on button "SUBMIT" at bounding box center [371, 191] width 81 height 19
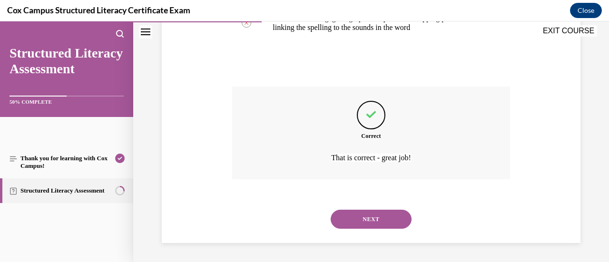
scroll to position [377, 0]
click at [396, 221] on button "NEXT" at bounding box center [371, 219] width 81 height 19
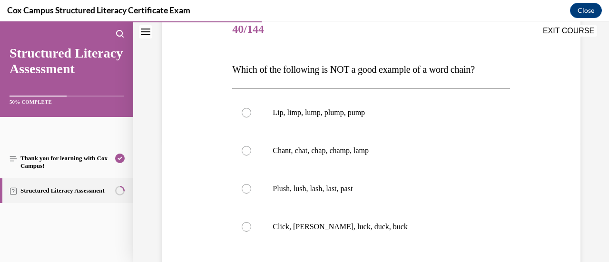
scroll to position [123, 0]
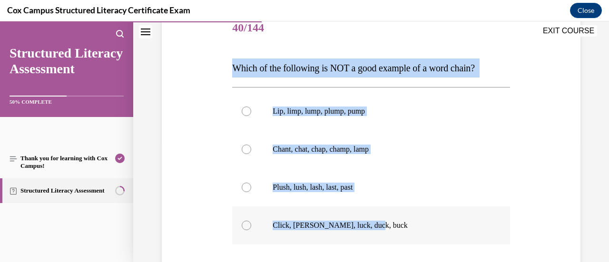
drag, startPoint x: 227, startPoint y: 62, endPoint x: 368, endPoint y: 221, distance: 213.0
click at [368, 221] on div "Question 40/144 Which of the following is NOT a good example of a word chain?  …" at bounding box center [371, 172] width 424 height 382
click at [433, 116] on p "Lip, limp, lump, plump, pump" at bounding box center [379, 112] width 213 height 10
click at [251, 116] on input "Lip, limp, lump, plump, pump" at bounding box center [247, 112] width 10 height 10
radio input "true"
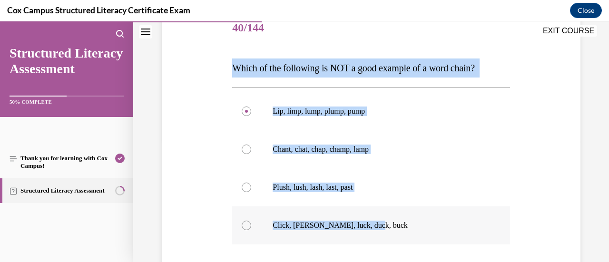
drag, startPoint x: 233, startPoint y: 65, endPoint x: 378, endPoint y: 231, distance: 220.5
click at [378, 231] on div "Question 40/144 Which of the following is NOT a good example of a word chain?  …" at bounding box center [370, 186] width 277 height 353
click at [244, 227] on div at bounding box center [247, 226] width 10 height 10
click at [244, 227] on input "Click, cluck, luck, duck, buck" at bounding box center [247, 226] width 10 height 10
radio input "true"
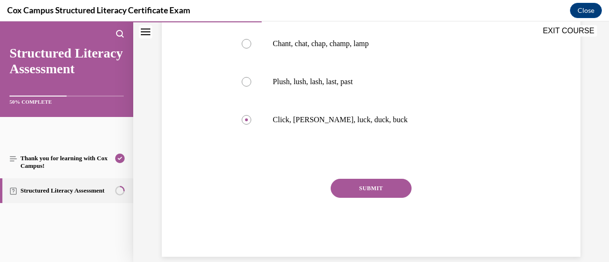
scroll to position [242, 0]
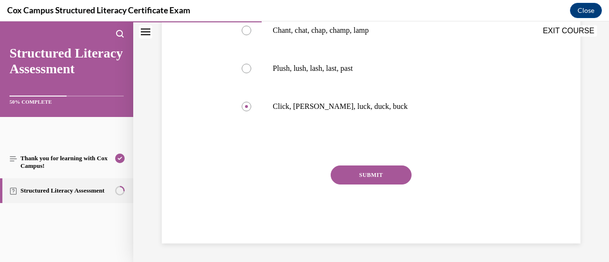
click at [396, 174] on button "SUBMIT" at bounding box center [371, 175] width 81 height 19
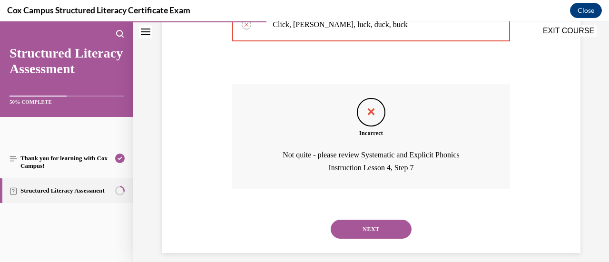
scroll to position [333, 0]
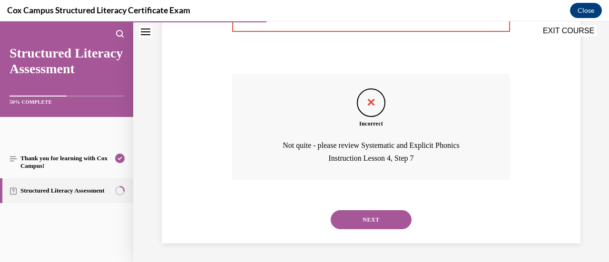
click at [404, 222] on button "NEXT" at bounding box center [371, 219] width 81 height 19
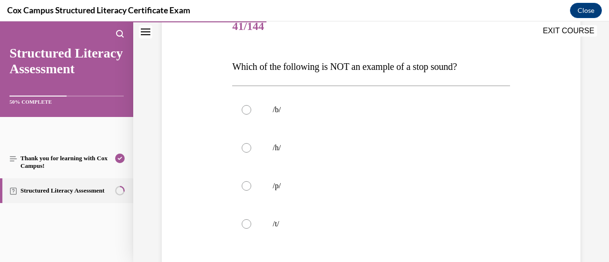
scroll to position [125, 0]
drag, startPoint x: 281, startPoint y: 170, endPoint x: 280, endPoint y: 185, distance: 15.3
click at [280, 185] on label "/p/" at bounding box center [370, 185] width 277 height 38
click at [239, 53] on div "Question 41/144 Which of the following is NOT an example of a stop sound? /b/  …" at bounding box center [370, 183] width 277 height 353
drag, startPoint x: 232, startPoint y: 63, endPoint x: 300, endPoint y: 234, distance: 183.7
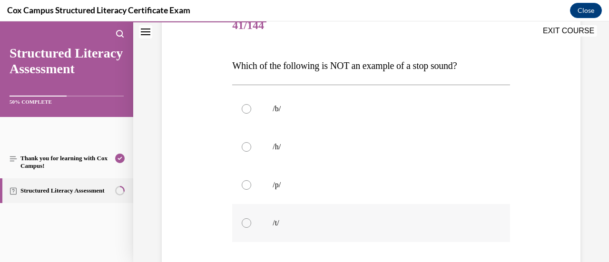
click at [300, 234] on div "Question 41/144 Which of the following is NOT an example of a stop sound? /b/  …" at bounding box center [370, 183] width 277 height 353
click at [250, 144] on label "/h/" at bounding box center [370, 147] width 277 height 38
click at [250, 144] on input "/h/" at bounding box center [247, 147] width 10 height 10
radio input "true"
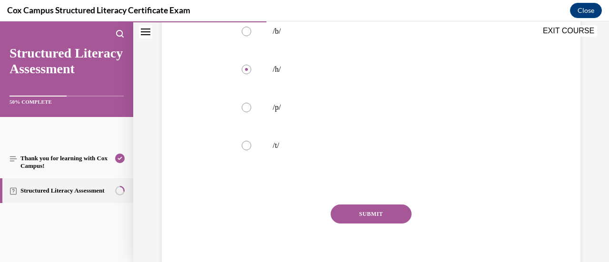
scroll to position [217, 0]
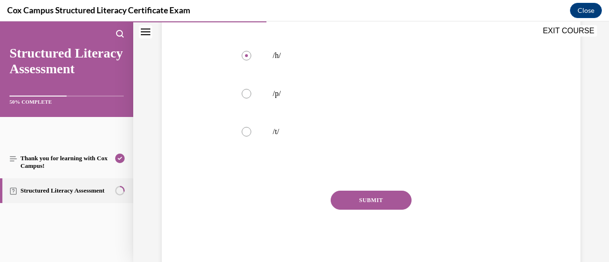
click at [380, 199] on button "SUBMIT" at bounding box center [371, 200] width 81 height 19
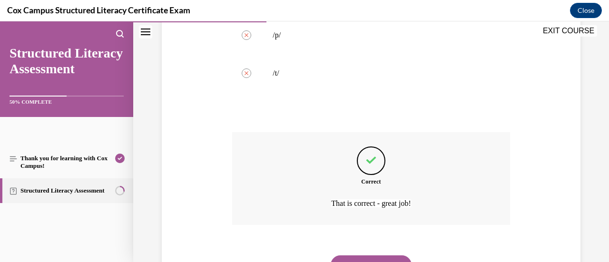
scroll to position [320, 0]
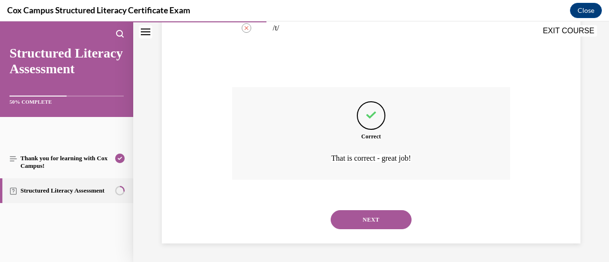
click at [393, 222] on button "NEXT" at bounding box center [371, 219] width 81 height 19
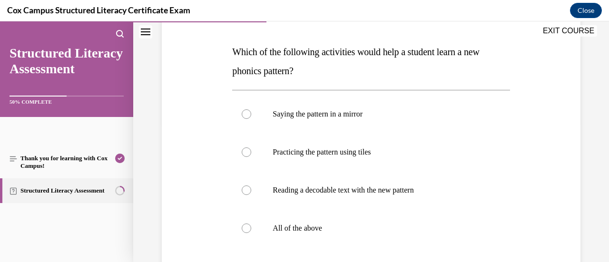
scroll to position [139, 0]
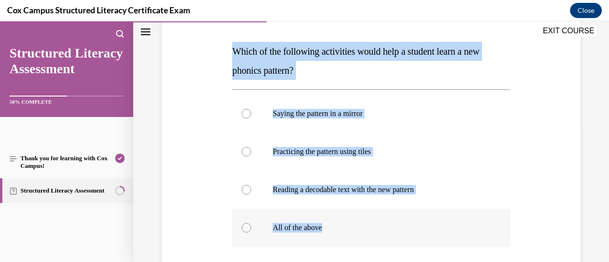
drag, startPoint x: 231, startPoint y: 48, endPoint x: 331, endPoint y: 229, distance: 207.0
click at [331, 229] on div "Question 42/144 Which of the following activities would help a student learn a …" at bounding box center [370, 179] width 277 height 372
click at [246, 226] on div at bounding box center [247, 228] width 10 height 10
click at [246, 226] on input "All of the above" at bounding box center [247, 228] width 10 height 10
radio input "true"
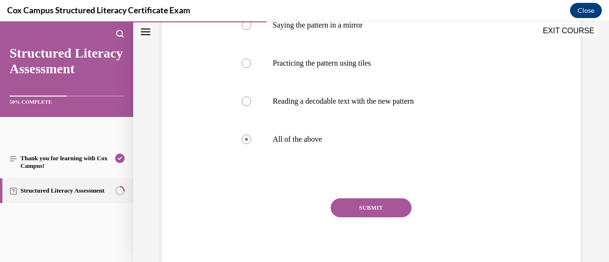
scroll to position [261, 0]
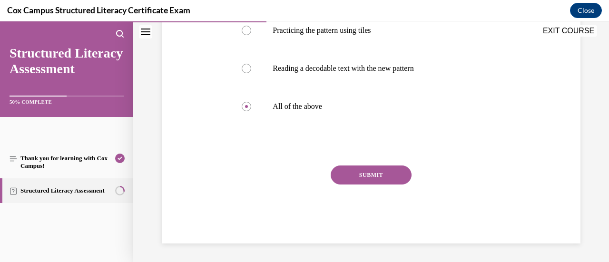
click at [348, 169] on button "SUBMIT" at bounding box center [371, 175] width 81 height 19
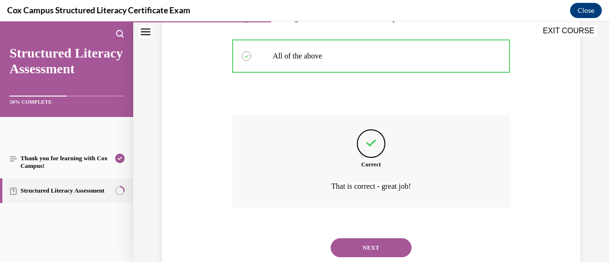
scroll to position [339, 0]
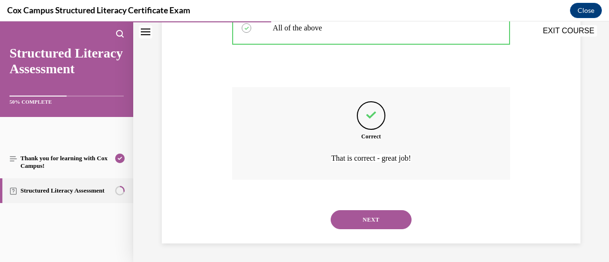
click at [395, 217] on button "NEXT" at bounding box center [371, 219] width 81 height 19
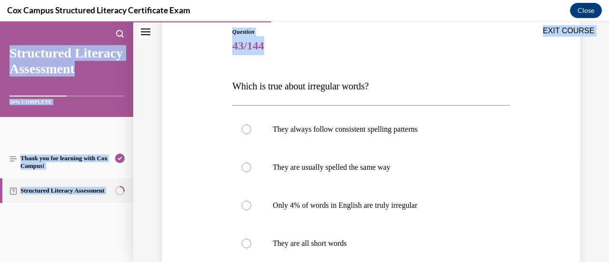
scroll to position [242, 0]
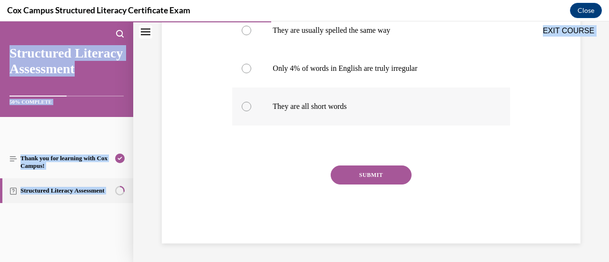
drag, startPoint x: 226, startPoint y: 138, endPoint x: 399, endPoint y: 100, distance: 177.8
click at [399, 100] on div "Question 43/144 Which is true about irregular words? They always follow consist…" at bounding box center [371, 53] width 424 height 382
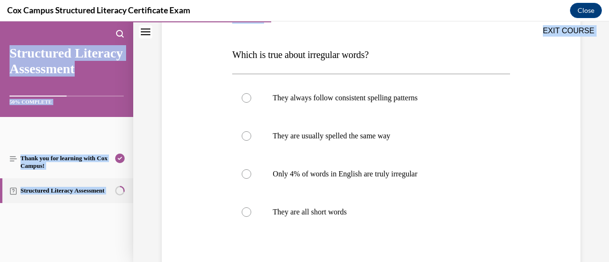
scroll to position [135, 0]
click at [249, 174] on div at bounding box center [247, 175] width 10 height 10
click at [249, 174] on input "Only 4% of words in English are truly irregular" at bounding box center [247, 175] width 10 height 10
radio input "true"
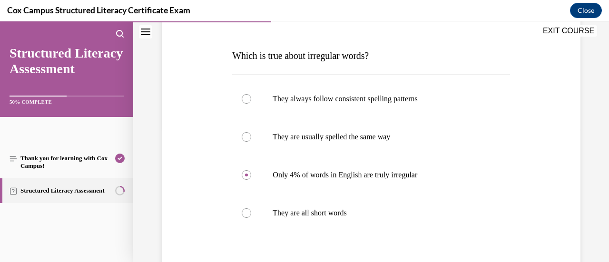
scroll to position [242, 0]
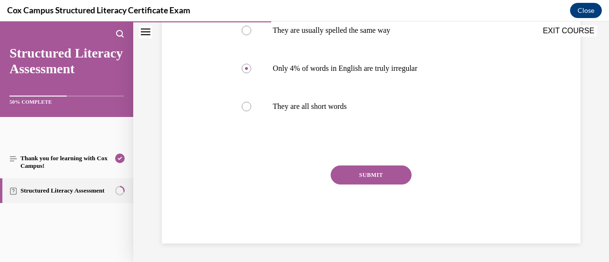
click at [369, 172] on button "SUBMIT" at bounding box center [371, 175] width 81 height 19
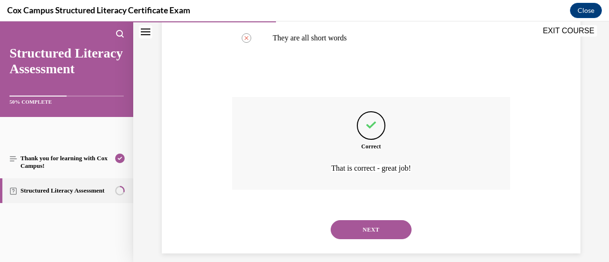
scroll to position [313, 0]
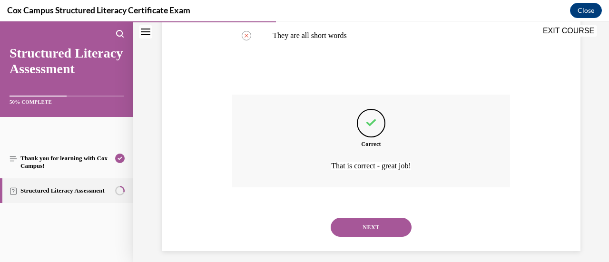
click at [371, 222] on button "NEXT" at bounding box center [371, 227] width 81 height 19
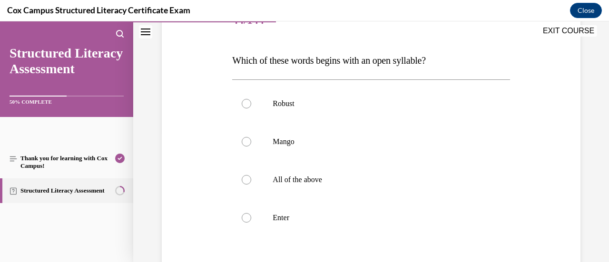
scroll to position [133, 0]
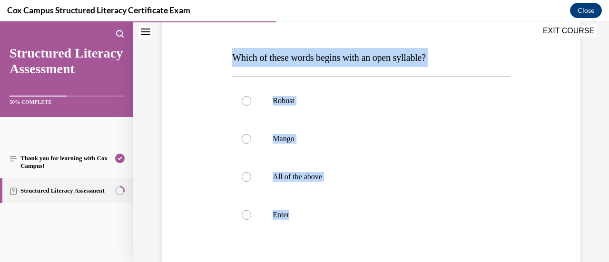
drag, startPoint x: 229, startPoint y: 52, endPoint x: 297, endPoint y: 237, distance: 196.8
click at [297, 237] on div "Question 44/144 Which of these words begins with an open syllable?   Robust Man…" at bounding box center [371, 168] width 282 height 367
click at [242, 137] on div at bounding box center [247, 139] width 10 height 10
click at [242, 137] on input "Mango" at bounding box center [247, 139] width 10 height 10
radio input "true"
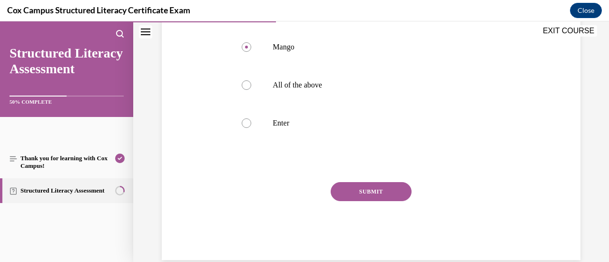
scroll to position [239, 0]
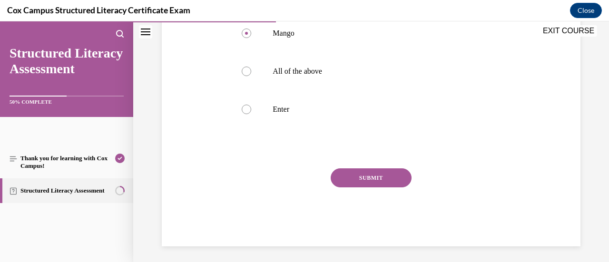
click at [354, 184] on button "SUBMIT" at bounding box center [371, 177] width 81 height 19
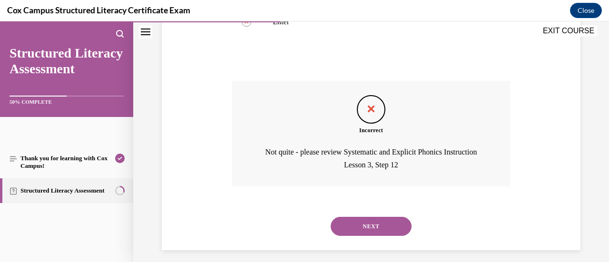
scroll to position [333, 0]
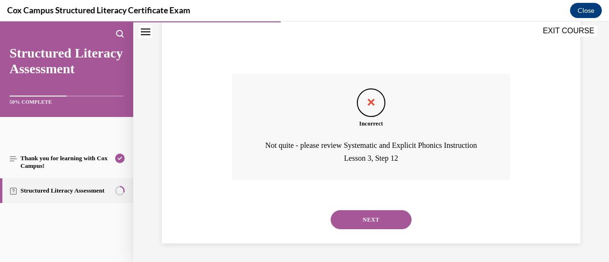
click at [356, 214] on button "NEXT" at bounding box center [371, 219] width 81 height 19
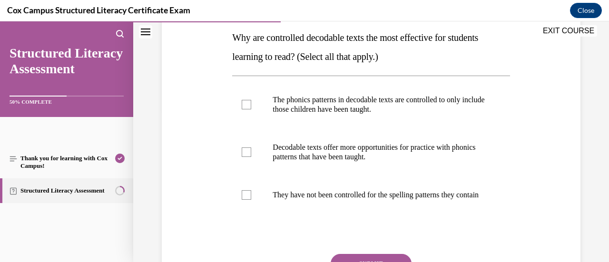
scroll to position [140, 0]
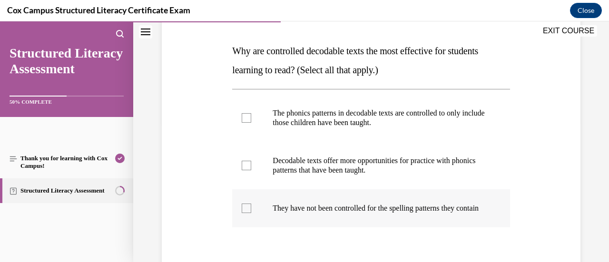
drag, startPoint x: 227, startPoint y: 41, endPoint x: 414, endPoint y: 229, distance: 265.2
click at [414, 229] on div "Question 45/144 Why are controlled decodable texts the most effective for stude…" at bounding box center [371, 155] width 424 height 382
click at [423, 193] on label "They have not been controlled for the spelling patterns they contain" at bounding box center [370, 208] width 277 height 38
click at [251, 204] on input "They have not been controlled for the spelling patterns they contain" at bounding box center [247, 209] width 10 height 10
checkbox input "true"
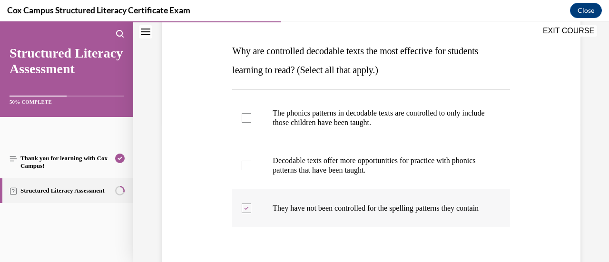
drag, startPoint x: 228, startPoint y: 50, endPoint x: 410, endPoint y: 230, distance: 255.8
click at [410, 230] on div "Question 45/144 Why are controlled decodable texts the most effective for stude…" at bounding box center [371, 155] width 424 height 382
click at [213, 126] on div "Question 45/144 Why are controlled decodable texts the most effective for stude…" at bounding box center [371, 155] width 424 height 382
click at [252, 119] on label "The phonics patterns in decodable texts are controlled to only include those ch…" at bounding box center [370, 118] width 277 height 48
click at [251, 119] on input "The phonics patterns in decodable texts are controlled to only include those ch…" at bounding box center [247, 118] width 10 height 10
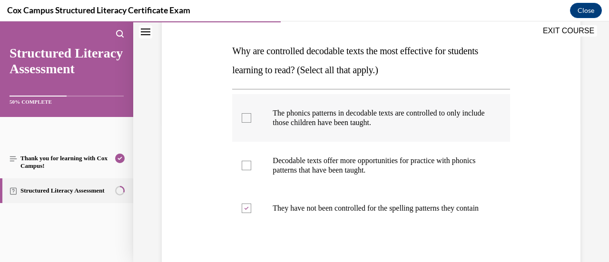
checkbox input "true"
click at [247, 165] on div at bounding box center [247, 166] width 10 height 10
click at [247, 165] on input "Decodable texts offer more opportunities for practice with phonics patterns tha…" at bounding box center [247, 166] width 10 height 10
checkbox input "true"
click at [243, 220] on label "They have not been controlled for the spelling patterns they contain" at bounding box center [370, 208] width 277 height 38
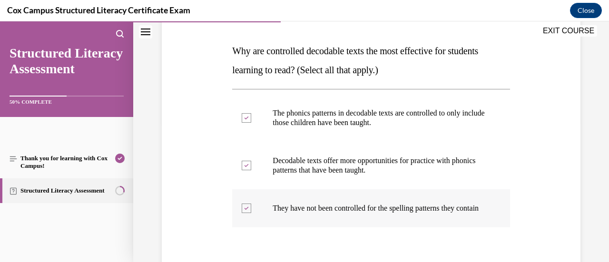
click at [243, 213] on input "They have not been controlled for the spelling patterns they contain" at bounding box center [247, 209] width 10 height 10
checkbox input "false"
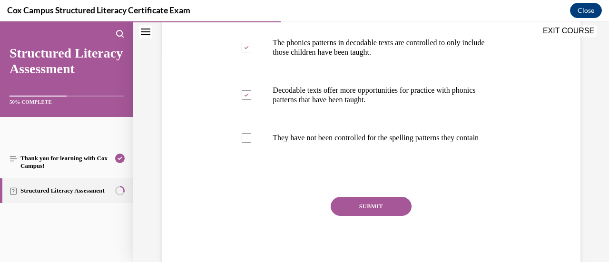
scroll to position [214, 0]
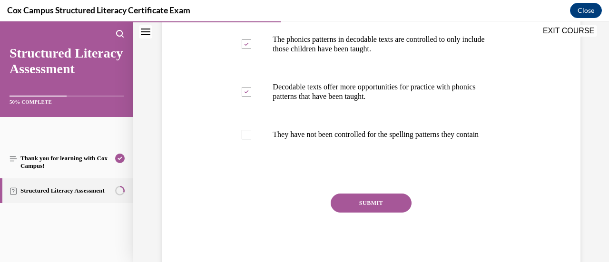
click at [393, 210] on button "SUBMIT" at bounding box center [371, 203] width 81 height 19
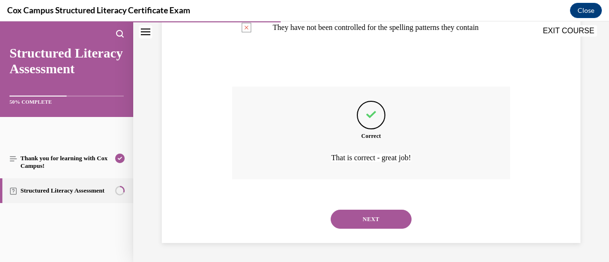
scroll to position [330, 0]
click at [395, 215] on button "NEXT" at bounding box center [371, 219] width 81 height 19
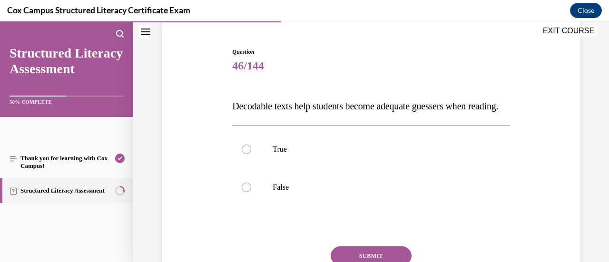
scroll to position [89, 0]
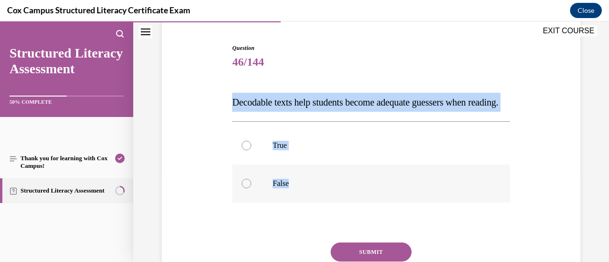
drag, startPoint x: 222, startPoint y: 101, endPoint x: 301, endPoint y: 214, distance: 137.6
click at [301, 214] on div "Question 46/144 Decodable texts help students become adequate guessers when rea…" at bounding box center [371, 168] width 424 height 306
click at [244, 188] on div at bounding box center [247, 184] width 10 height 10
click at [244, 188] on input "False" at bounding box center [247, 184] width 10 height 10
radio input "true"
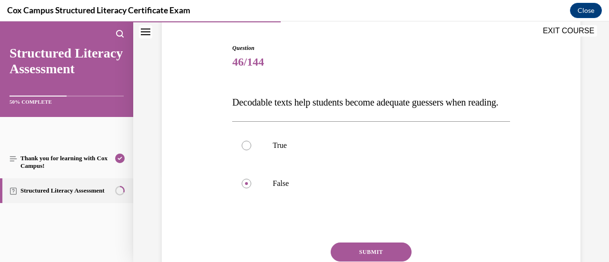
scroll to position [185, 0]
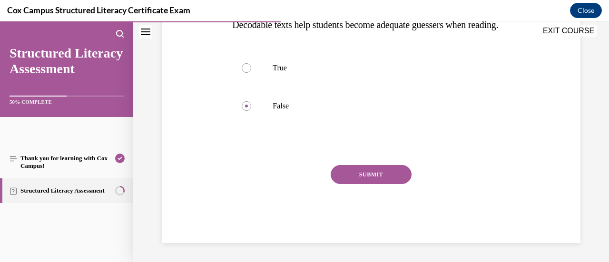
click at [385, 174] on button "SUBMIT" at bounding box center [371, 174] width 81 height 19
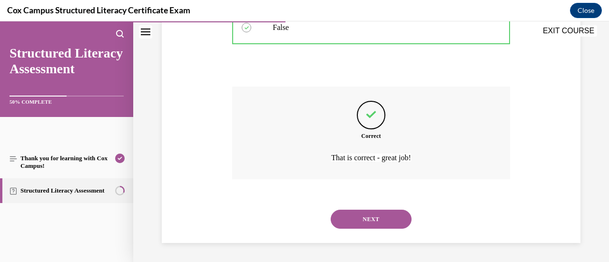
scroll to position [263, 0]
click at [374, 222] on button "NEXT" at bounding box center [371, 219] width 81 height 19
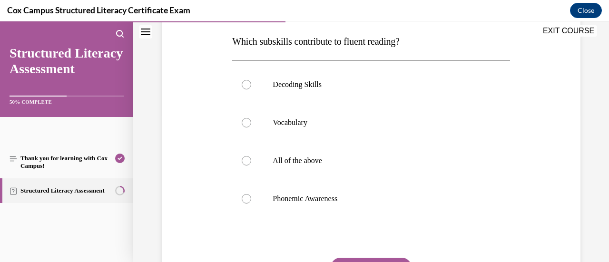
scroll to position [150, 0]
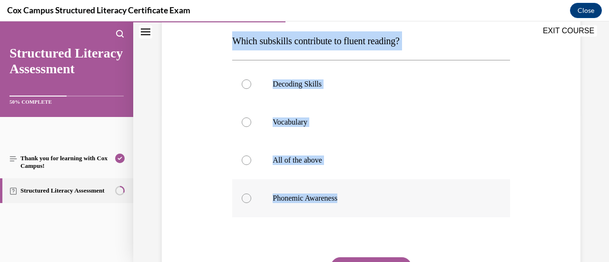
drag, startPoint x: 232, startPoint y: 30, endPoint x: 349, endPoint y: 198, distance: 204.7
click at [349, 198] on div "Question 47/144 Which subskills contribute to fluent reading?   Decoding Skills…" at bounding box center [370, 158] width 277 height 353
click at [247, 158] on div at bounding box center [247, 161] width 10 height 10
click at [247, 158] on input "All of the above" at bounding box center [247, 161] width 10 height 10
radio input "true"
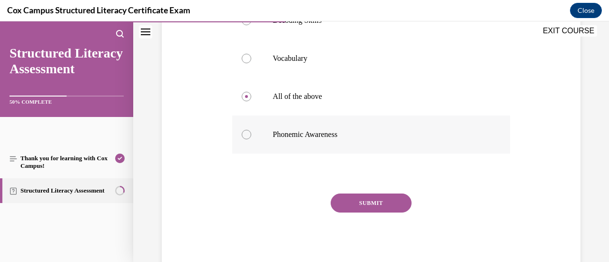
scroll to position [215, 0]
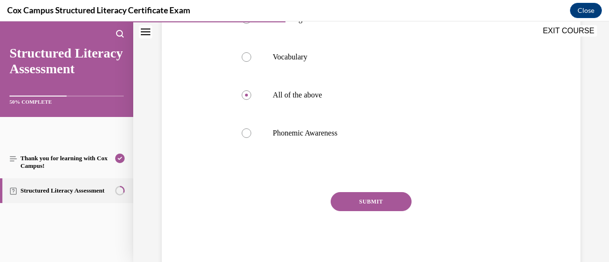
click at [385, 202] on button "SUBMIT" at bounding box center [371, 201] width 81 height 19
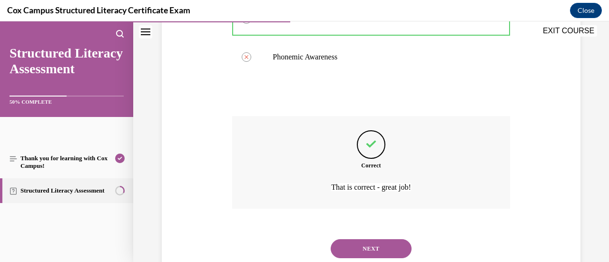
scroll to position [320, 0]
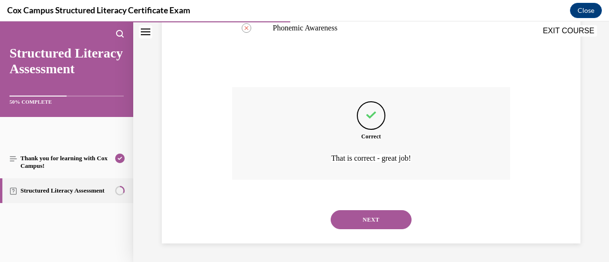
click at [387, 220] on button "NEXT" at bounding box center [371, 219] width 81 height 19
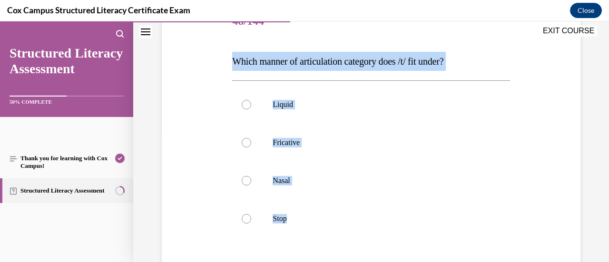
scroll to position [176, 0]
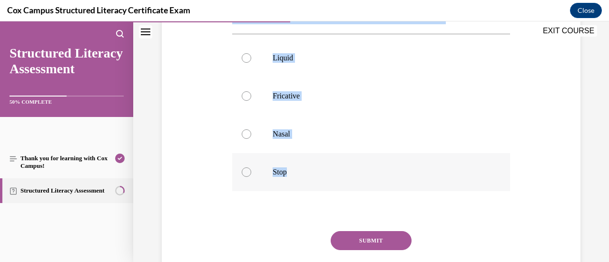
drag, startPoint x: 230, startPoint y: 86, endPoint x: 316, endPoint y: 168, distance: 118.8
click at [316, 168] on div "Question 48/144 Which manner of articulation category does /t/ fit under? Liqui…" at bounding box center [371, 125] width 282 height 367
click at [245, 171] on div at bounding box center [247, 173] width 10 height 10
click at [245, 171] on input "Stop" at bounding box center [247, 173] width 10 height 10
radio input "true"
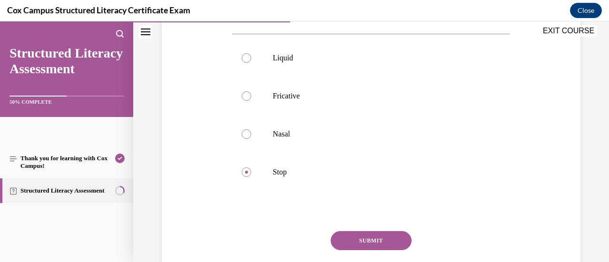
click at [366, 237] on button "SUBMIT" at bounding box center [371, 240] width 81 height 19
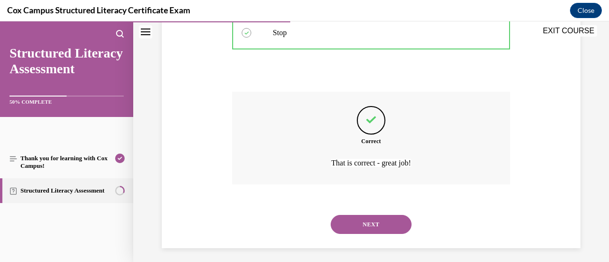
scroll to position [320, 0]
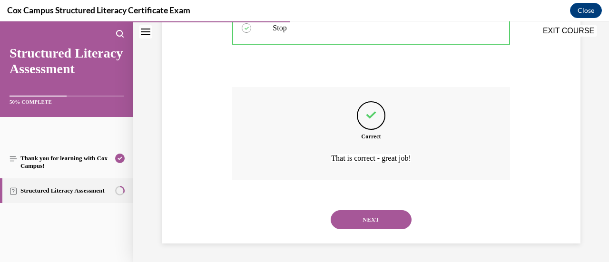
click at [398, 219] on button "NEXT" at bounding box center [371, 219] width 81 height 19
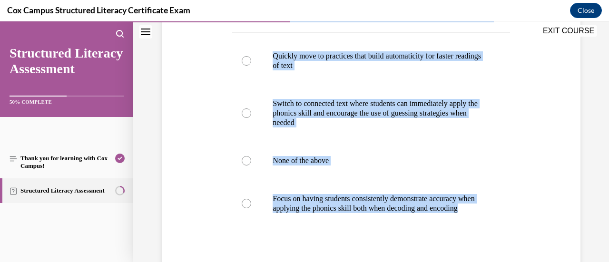
scroll to position [214, 0]
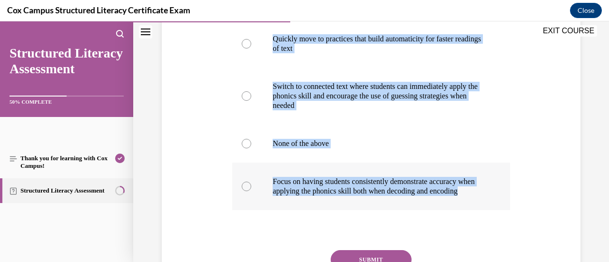
drag, startPoint x: 227, startPoint y: 98, endPoint x: 407, endPoint y: 205, distance: 210.4
click at [407, 205] on div "Question 49/144 Once Mr. Jones has introduced a new phonics skill to his studen…" at bounding box center [371, 109] width 424 height 439
click at [251, 92] on label "Switch to connected text where students can immediately apply the phonics skill…" at bounding box center [370, 96] width 277 height 57
click at [251, 92] on input "Switch to connected text where students can immediately apply the phonics skill…" at bounding box center [247, 96] width 10 height 10
radio input "true"
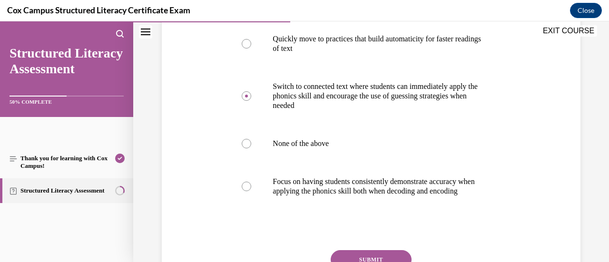
scroll to position [308, 0]
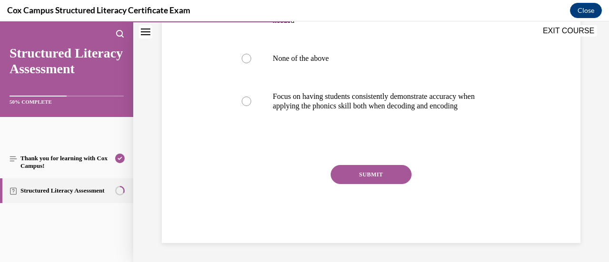
click at [367, 178] on button "SUBMIT" at bounding box center [371, 174] width 81 height 19
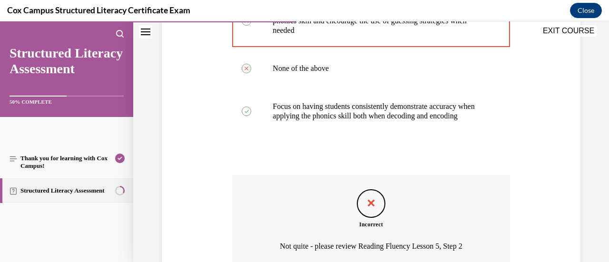
scroll to position [387, 0]
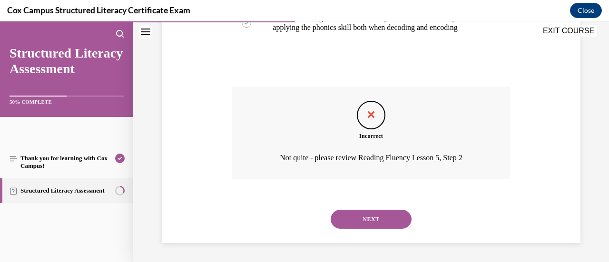
click at [393, 211] on button "NEXT" at bounding box center [371, 219] width 81 height 19
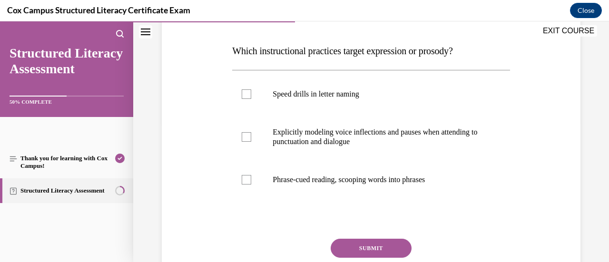
scroll to position [148, 0]
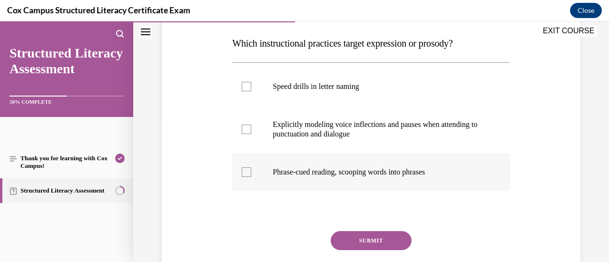
drag, startPoint x: 231, startPoint y: 40, endPoint x: 453, endPoint y: 189, distance: 267.2
click at [453, 189] on div "Question 50/144 Which instructional practices target expression or prosody?   S…" at bounding box center [370, 147] width 277 height 325
click at [242, 128] on div at bounding box center [247, 130] width 10 height 10
click at [242, 128] on input "Explicitly modeling voice inflections and pauses when attending to punctuation …" at bounding box center [247, 130] width 10 height 10
checkbox input "true"
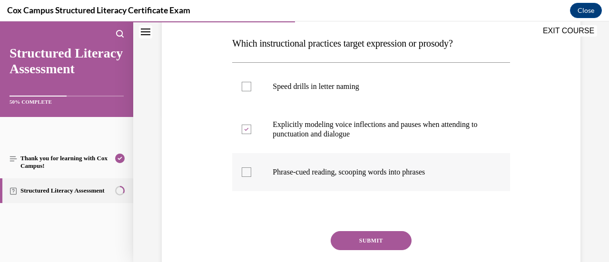
click at [246, 172] on div at bounding box center [247, 173] width 10 height 10
click at [246, 172] on input "Phrase-cued reading, scooping words into phrases" at bounding box center [247, 173] width 10 height 10
checkbox input "true"
click at [351, 237] on button "SUBMIT" at bounding box center [371, 240] width 81 height 19
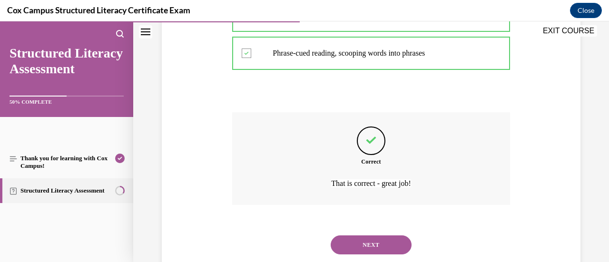
scroll to position [292, 0]
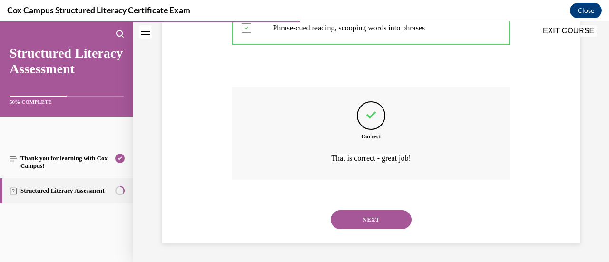
click at [386, 226] on button "NEXT" at bounding box center [371, 219] width 81 height 19
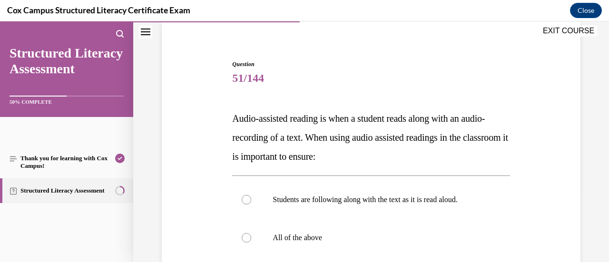
scroll to position [74, 0]
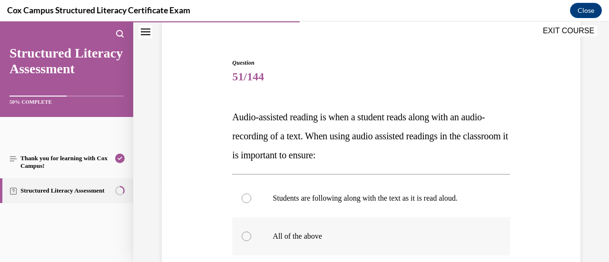
click at [245, 240] on div at bounding box center [247, 237] width 10 height 10
click at [245, 240] on input "All of the above" at bounding box center [247, 237] width 10 height 10
radio input "true"
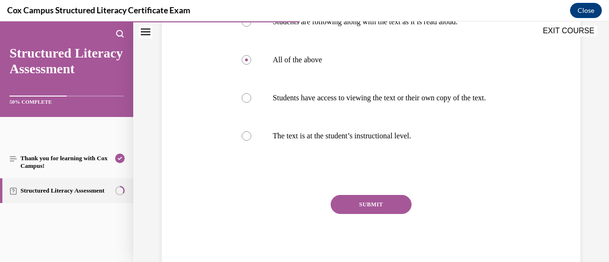
scroll to position [289, 0]
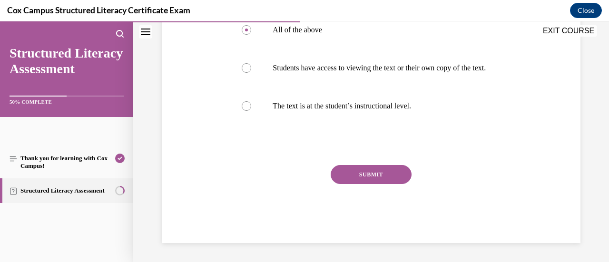
click at [385, 178] on button "SUBMIT" at bounding box center [371, 174] width 81 height 19
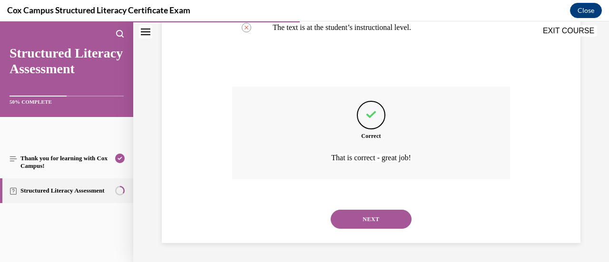
scroll to position [368, 0]
click at [385, 218] on button "NEXT" at bounding box center [371, 219] width 81 height 19
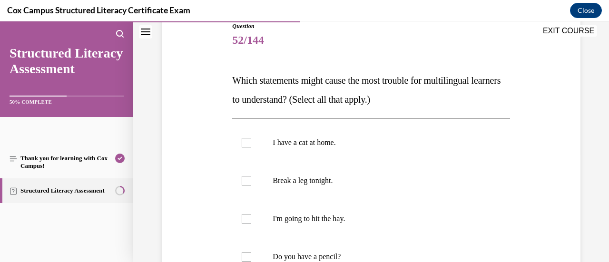
scroll to position [107, 0]
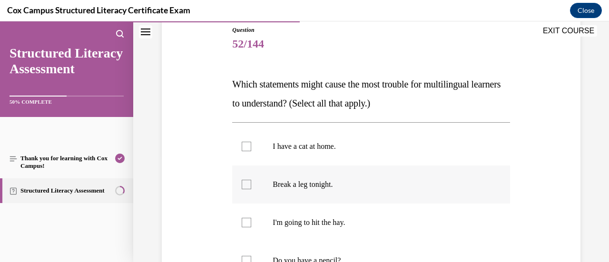
click at [247, 184] on div at bounding box center [247, 185] width 10 height 10
click at [247, 184] on input "Break a leg tonight." at bounding box center [247, 185] width 10 height 10
checkbox input "true"
click at [244, 220] on div at bounding box center [247, 223] width 10 height 10
click at [244, 220] on input "I'm going to hit the hay." at bounding box center [247, 223] width 10 height 10
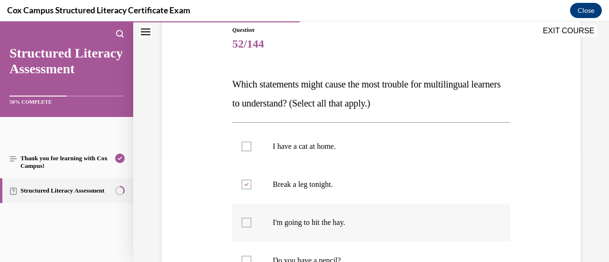
checkbox input "true"
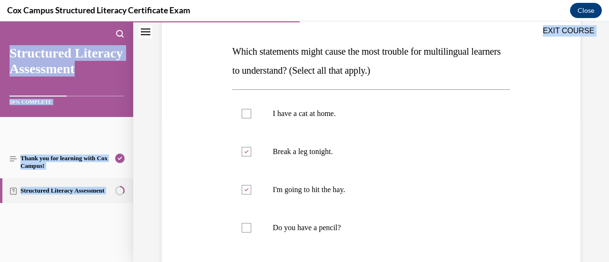
scroll to position [229, 0]
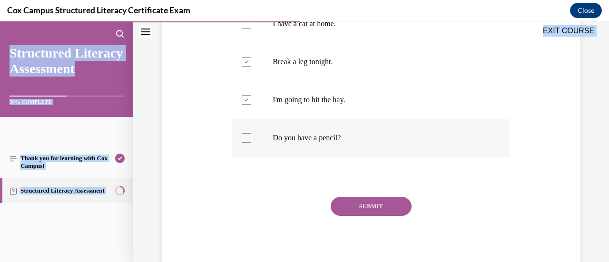
drag, startPoint x: 227, startPoint y: 104, endPoint x: 360, endPoint y: 144, distance: 139.0
click at [360, 144] on div "Question 52/144 Which statements might cause the most trouble for multilingual …" at bounding box center [371, 74] width 424 height 401
click at [392, 206] on button "SUBMIT" at bounding box center [371, 206] width 81 height 19
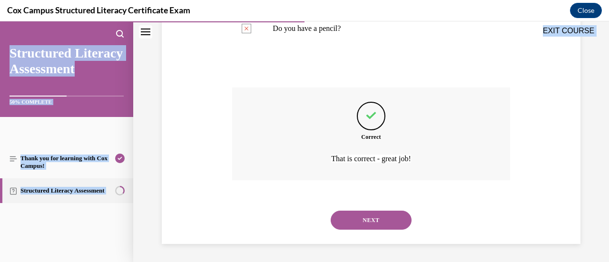
scroll to position [339, 0]
click at [383, 217] on button "NEXT" at bounding box center [371, 219] width 81 height 19
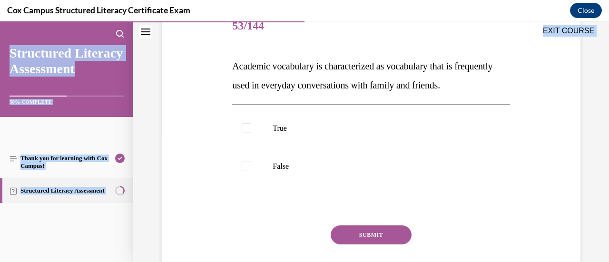
scroll to position [129, 0]
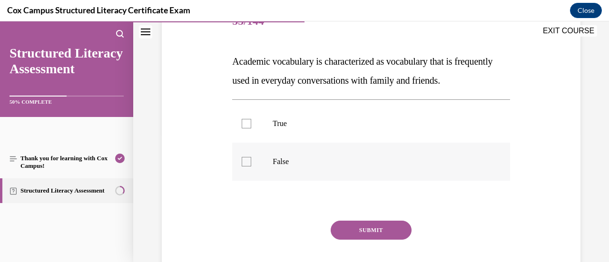
click at [234, 181] on label "False" at bounding box center [370, 162] width 277 height 38
click at [242, 167] on input "False" at bounding box center [247, 162] width 10 height 10
checkbox input "true"
click at [362, 240] on button "SUBMIT" at bounding box center [371, 230] width 81 height 19
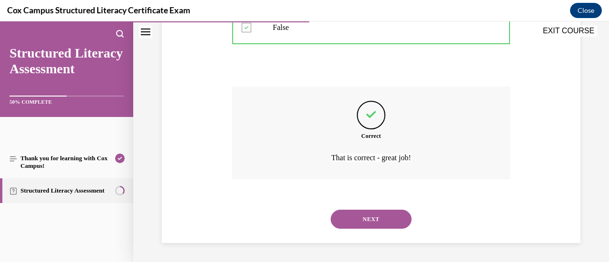
scroll to position [282, 0]
click at [377, 213] on button "NEXT" at bounding box center [371, 219] width 81 height 19
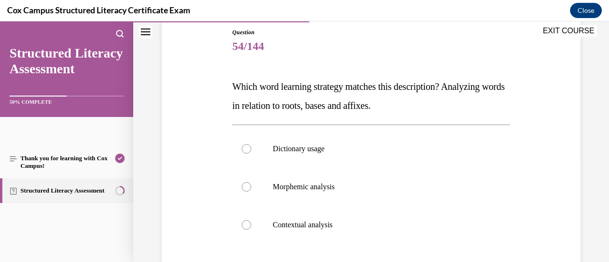
scroll to position [105, 0]
drag, startPoint x: 227, startPoint y: 80, endPoint x: 351, endPoint y: 222, distance: 188.5
click at [351, 222] on div "Question 54/144 Which word learning strategy matches this description? Analyzin…" at bounding box center [371, 180] width 424 height 363
click at [247, 183] on div at bounding box center [247, 186] width 10 height 10
click at [247, 183] on input "Morphemic analysis" at bounding box center [247, 186] width 10 height 10
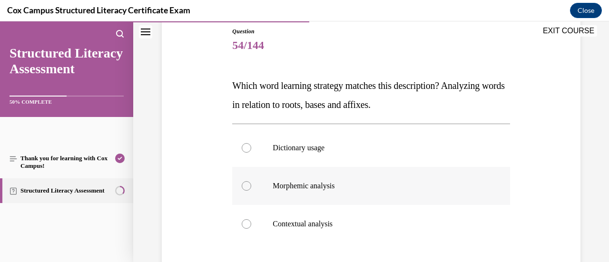
radio input "true"
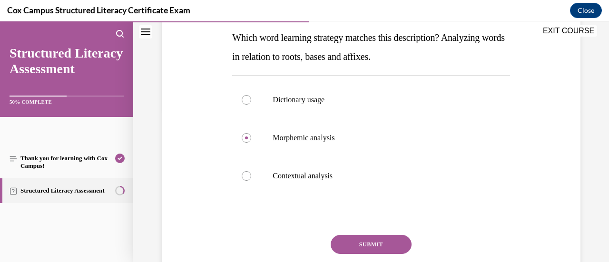
scroll to position [177, 0]
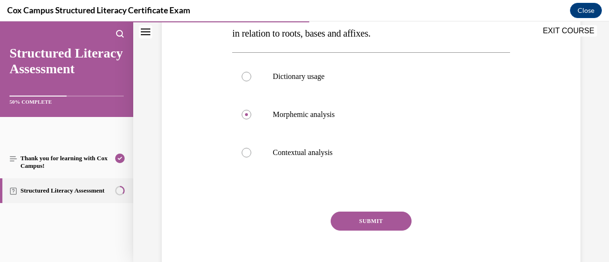
click at [359, 218] on button "SUBMIT" at bounding box center [371, 221] width 81 height 19
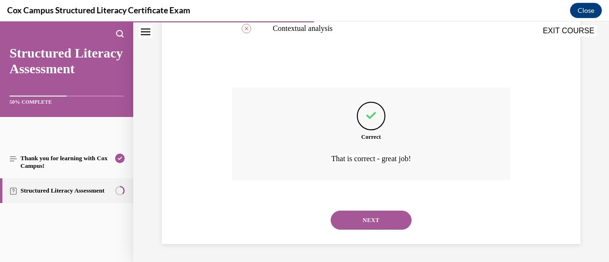
scroll to position [301, 0]
click at [359, 218] on button "NEXT" at bounding box center [371, 219] width 81 height 19
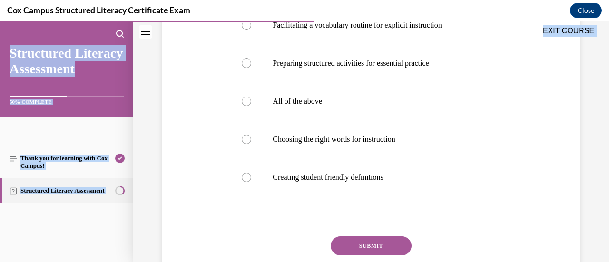
scroll to position [299, 0]
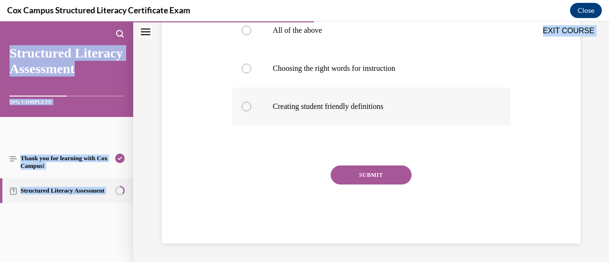
drag, startPoint x: 225, startPoint y: 98, endPoint x: 405, endPoint y: 104, distance: 180.5
click at [405, 104] on div "Question 55/144 What do you need to consider when planning to teach focus vocab…" at bounding box center [371, 24] width 424 height 439
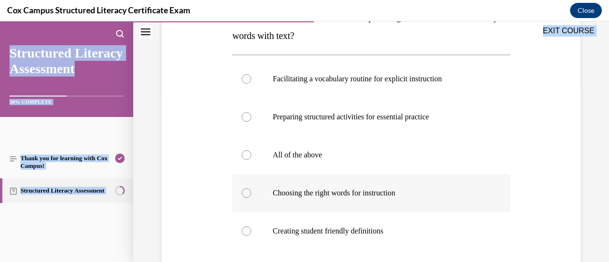
scroll to position [168, 0]
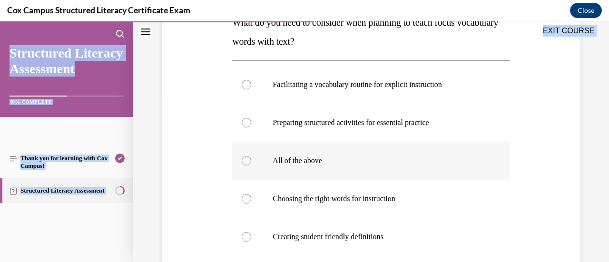
click at [246, 162] on div at bounding box center [247, 161] width 10 height 10
click at [246, 162] on input "All of the above" at bounding box center [247, 161] width 10 height 10
radio input "true"
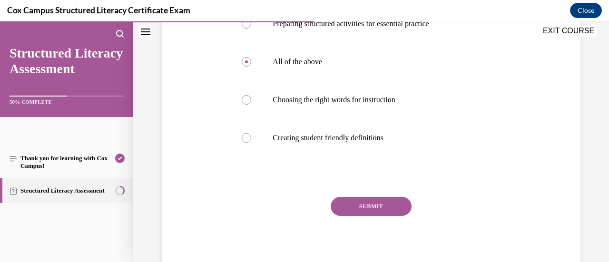
click at [382, 205] on button "SUBMIT" at bounding box center [371, 206] width 81 height 19
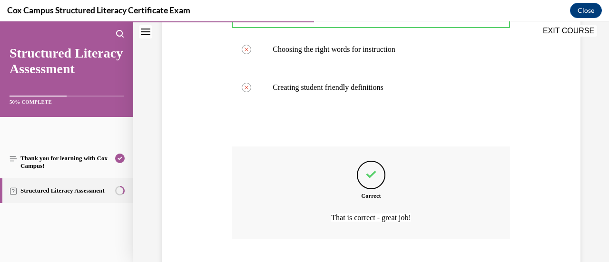
scroll to position [377, 0]
